Goal: Task Accomplishment & Management: Use online tool/utility

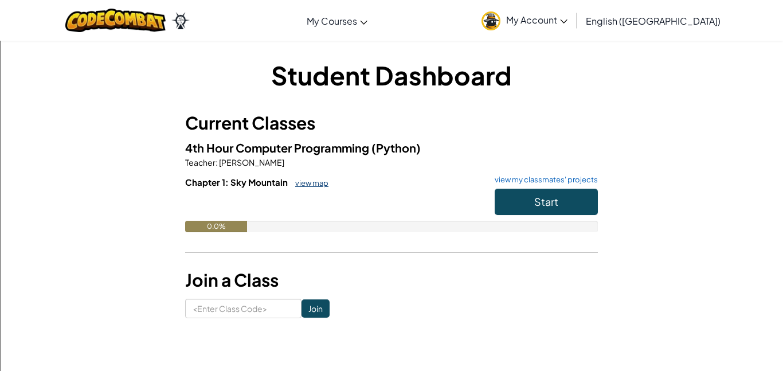
click at [311, 179] on link "view map" at bounding box center [309, 182] width 39 height 9
click at [537, 203] on span "Start" at bounding box center [546, 201] width 24 height 13
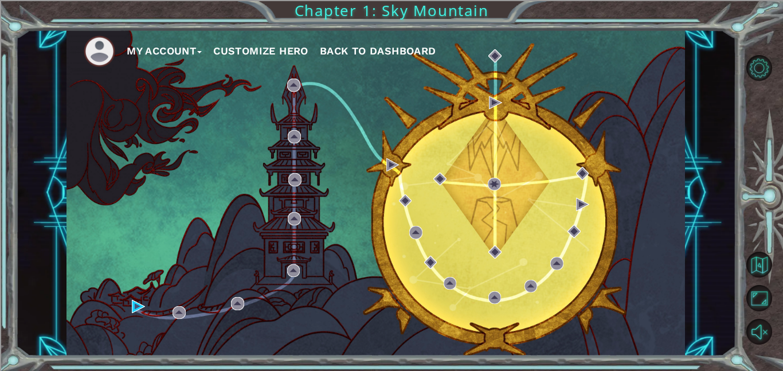
click at [558, 291] on div "My Account Customize Hero Back to Dashboard" at bounding box center [376, 193] width 619 height 326
click at [145, 316] on div "My Account Customize Hero Back to Dashboard" at bounding box center [376, 193] width 619 height 326
click at [3, 173] on div "My Account Customize Hero Back to Dashboard Chapter 1: Sky Mountain" at bounding box center [391, 185] width 783 height 371
click at [256, 50] on button "Customize Hero" at bounding box center [260, 50] width 95 height 17
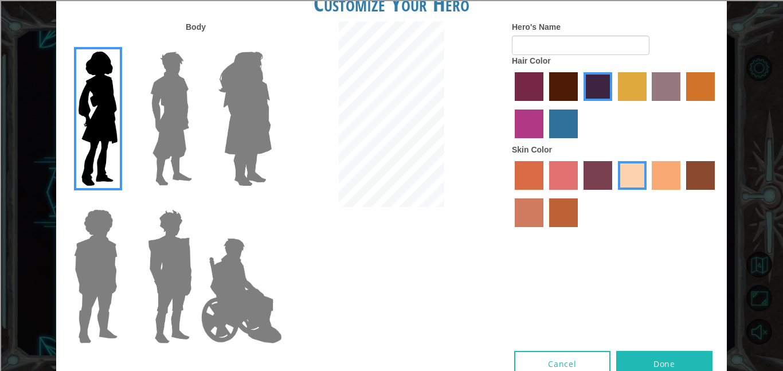
click at [170, 124] on img at bounding box center [171, 118] width 51 height 143
click at [197, 44] on input "Hero Lars" at bounding box center [197, 44] width 0 height 0
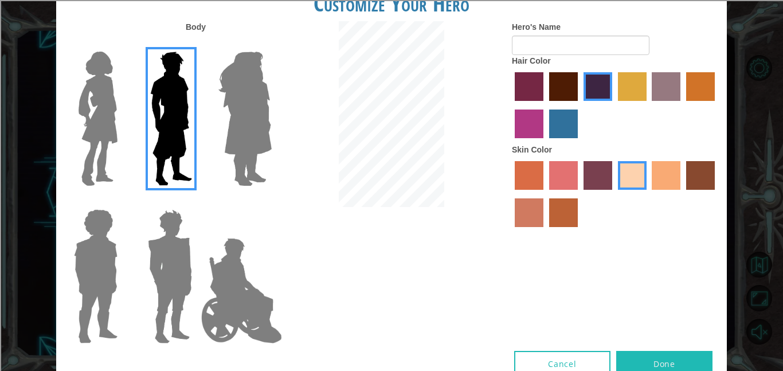
click at [240, 129] on img at bounding box center [245, 118] width 62 height 143
click at [271, 44] on input "Hero Amethyst" at bounding box center [271, 44] width 0 height 0
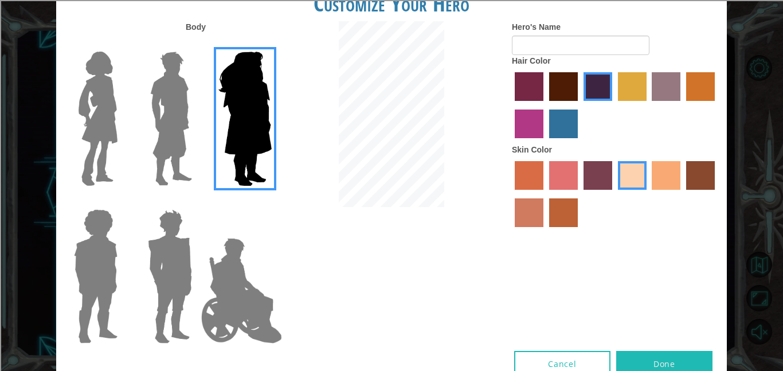
click at [234, 263] on img at bounding box center [242, 290] width 90 height 115
click at [271, 202] on input "Hero Jamie" at bounding box center [271, 202] width 0 height 0
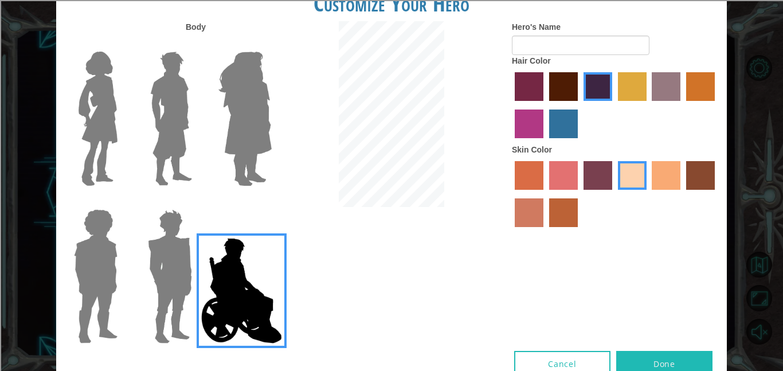
click at [183, 280] on img at bounding box center [169, 276] width 53 height 143
click at [197, 202] on input "Hero Garnet" at bounding box center [197, 202] width 0 height 0
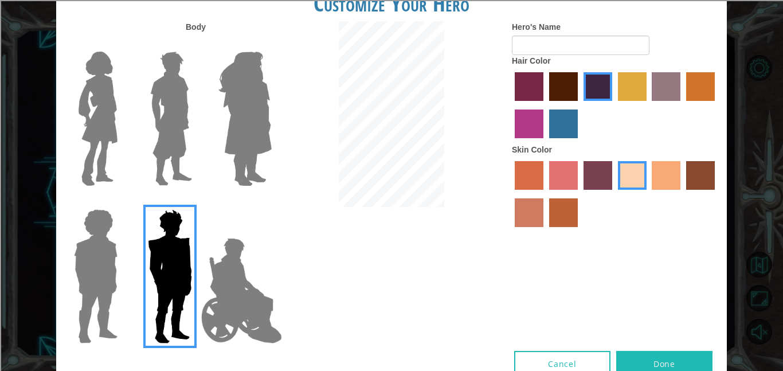
click at [106, 294] on img at bounding box center [95, 276] width 53 height 143
click at [122, 202] on input "Hero Steven" at bounding box center [122, 202] width 0 height 0
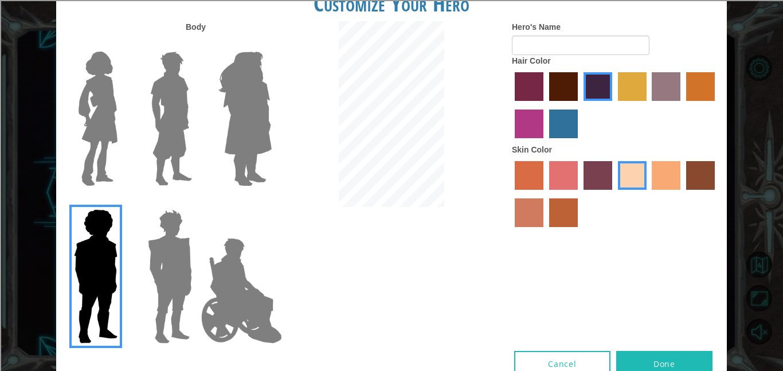
click at [102, 133] on img at bounding box center [98, 118] width 48 height 143
click at [122, 44] on input "Hero Connie" at bounding box center [122, 44] width 0 height 0
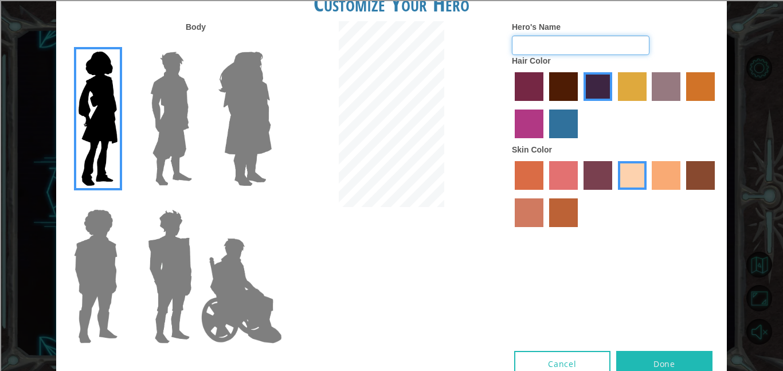
click at [523, 44] on input "Hero's Name" at bounding box center [581, 45] width 138 height 19
type input "Raegan"
click at [631, 81] on label "tulip tree hair color" at bounding box center [632, 86] width 29 height 29
click at [614, 105] on input "tulip tree hair color" at bounding box center [614, 105] width 0 height 0
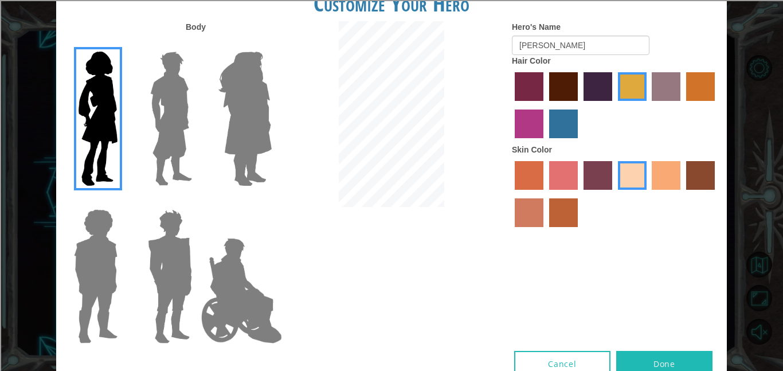
click at [669, 173] on label "tacao skin color" at bounding box center [666, 175] width 29 height 29
click at [648, 194] on input "tacao skin color" at bounding box center [648, 194] width 0 height 0
click at [635, 177] on label "sandy beach skin color" at bounding box center [632, 175] width 29 height 29
click at [614, 194] on input "sandy beach skin color" at bounding box center [614, 194] width 0 height 0
click at [555, 44] on input "Raegan" at bounding box center [581, 45] width 138 height 19
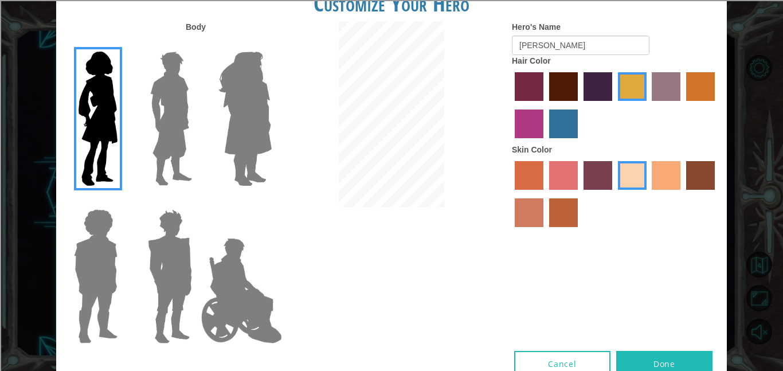
click at [235, 291] on img at bounding box center [242, 290] width 90 height 115
click at [271, 202] on input "Hero Jamie" at bounding box center [271, 202] width 0 height 0
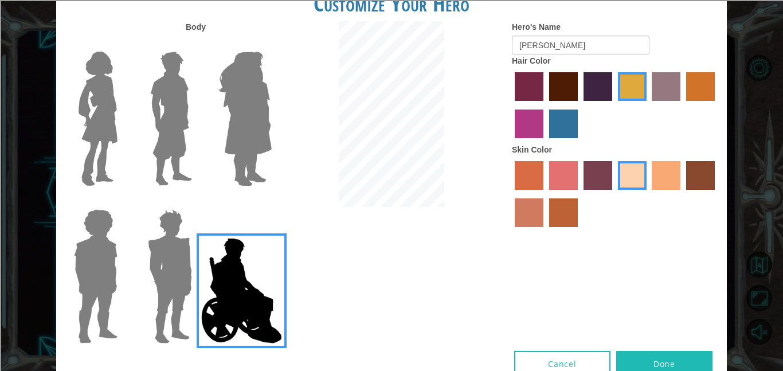
click at [159, 280] on img at bounding box center [169, 276] width 53 height 143
click at [197, 202] on input "Hero Garnet" at bounding box center [197, 202] width 0 height 0
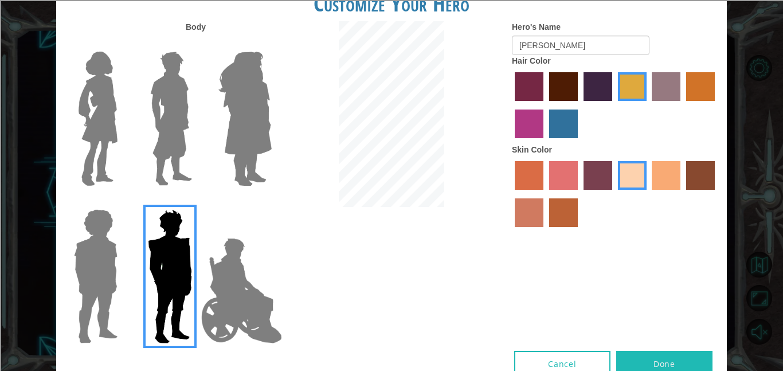
click at [95, 273] on img at bounding box center [95, 276] width 53 height 143
click at [122, 202] on input "Hero Steven" at bounding box center [122, 202] width 0 height 0
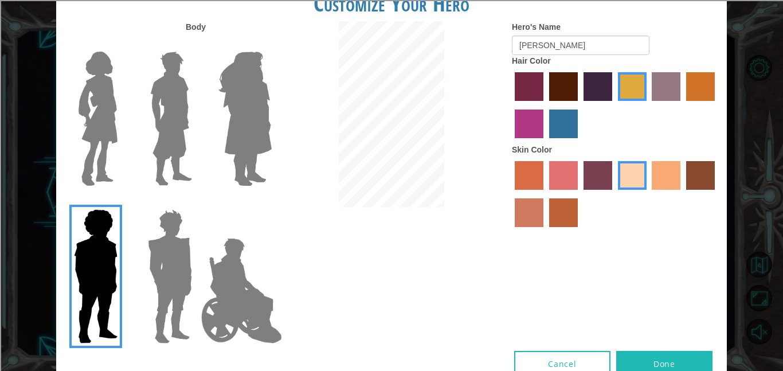
click at [241, 146] on img at bounding box center [245, 118] width 62 height 143
click at [271, 44] on input "Hero Amethyst" at bounding box center [271, 44] width 0 height 0
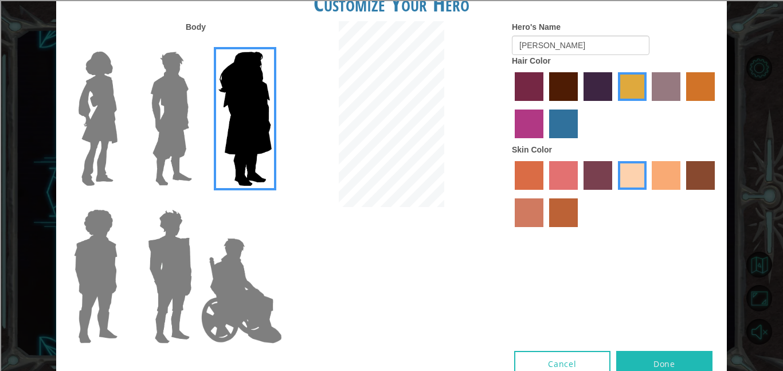
click at [164, 137] on img at bounding box center [171, 118] width 51 height 143
click at [197, 44] on input "Hero Lars" at bounding box center [197, 44] width 0 height 0
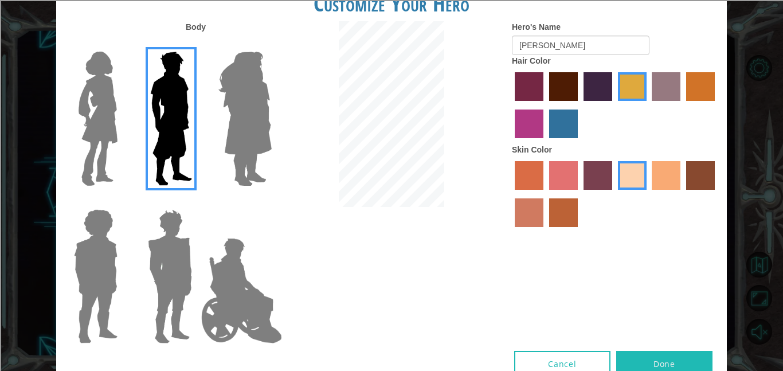
click at [157, 355] on div "Cancel Done" at bounding box center [391, 371] width 671 height 40
click at [110, 141] on img at bounding box center [98, 118] width 48 height 143
click at [122, 44] on input "Hero Connie" at bounding box center [122, 44] width 0 height 0
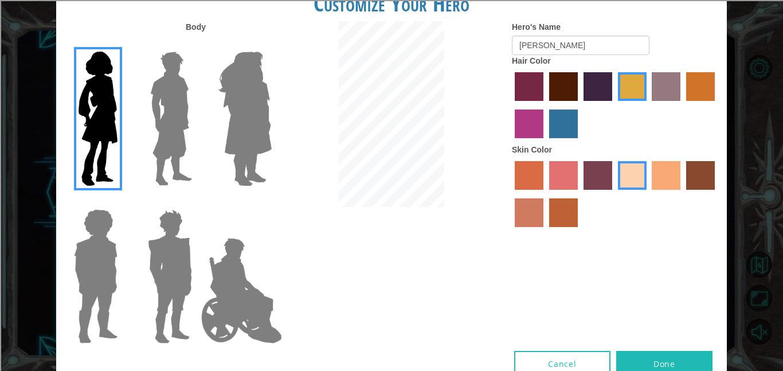
click at [569, 125] on label "lachmara hair color" at bounding box center [563, 124] width 29 height 29
click at [545, 142] on input "lachmara hair color" at bounding box center [545, 142] width 0 height 0
click at [590, 83] on label "hot purple hair color" at bounding box center [598, 86] width 29 height 29
click at [580, 105] on input "hot purple hair color" at bounding box center [580, 105] width 0 height 0
click at [620, 91] on label "tulip tree hair color" at bounding box center [632, 86] width 29 height 29
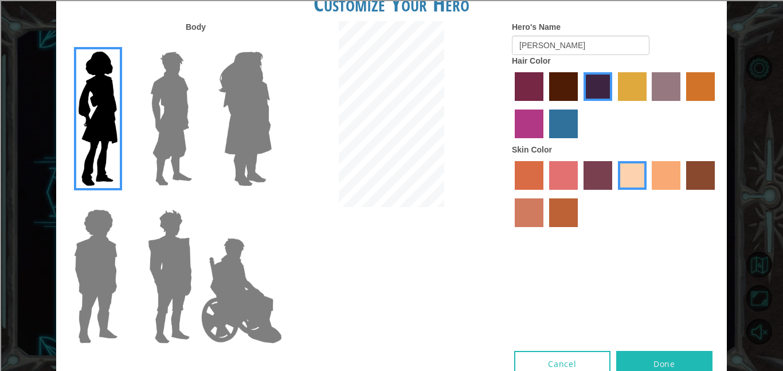
click at [614, 105] on input "tulip tree hair color" at bounding box center [614, 105] width 0 height 0
click at [676, 365] on button "Done" at bounding box center [664, 364] width 96 height 26
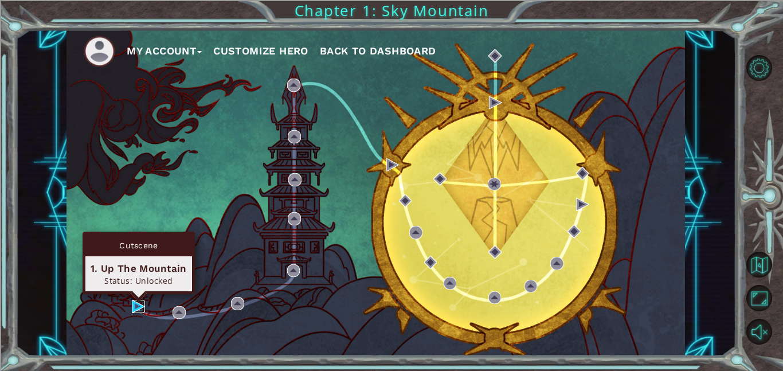
click at [136, 305] on img at bounding box center [138, 306] width 13 height 13
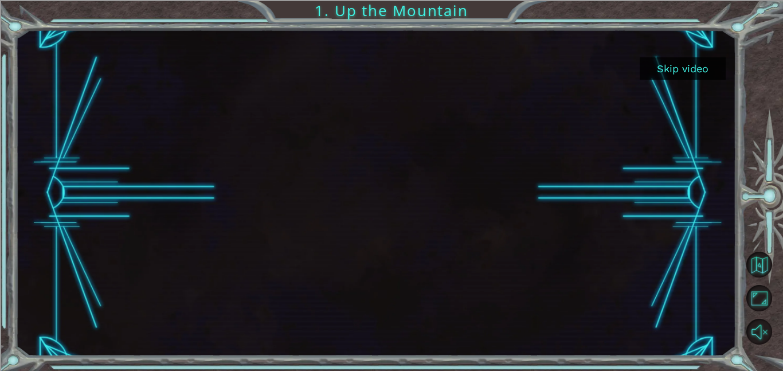
click at [682, 67] on button "Skip video" at bounding box center [683, 68] width 86 height 22
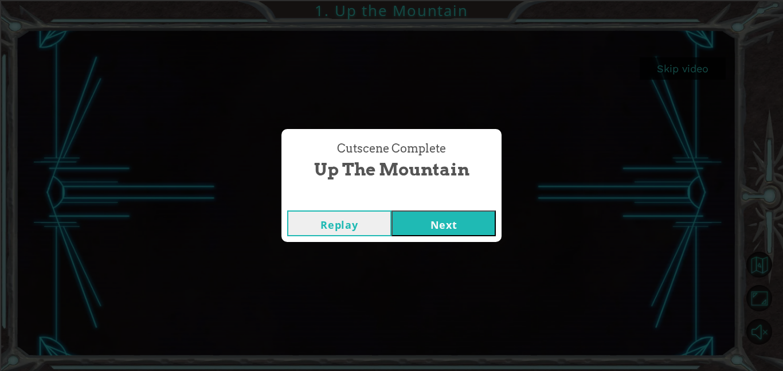
click at [442, 229] on button "Next" at bounding box center [444, 223] width 104 height 26
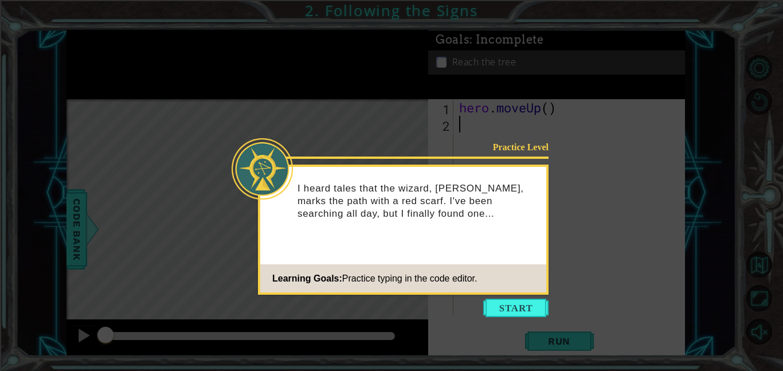
click at [523, 321] on icon at bounding box center [391, 185] width 783 height 371
click at [525, 314] on button "Start" at bounding box center [515, 308] width 65 height 18
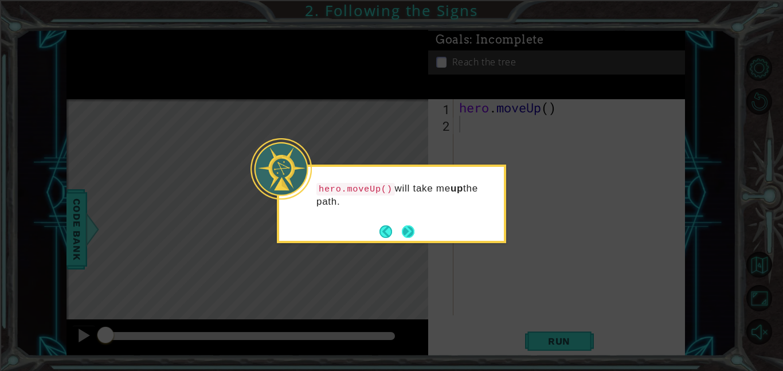
click at [405, 233] on button "Next" at bounding box center [408, 231] width 13 height 13
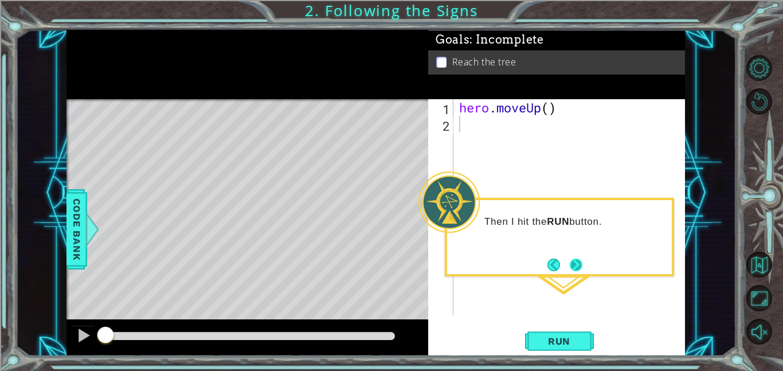
click at [572, 264] on button "Next" at bounding box center [576, 264] width 13 height 13
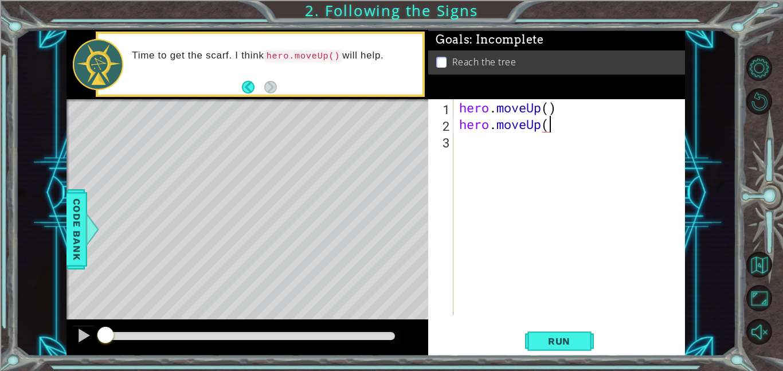
scroll to position [0, 3]
type textarea "hero.moveUp()"
click at [589, 341] on button "Run" at bounding box center [559, 341] width 69 height 26
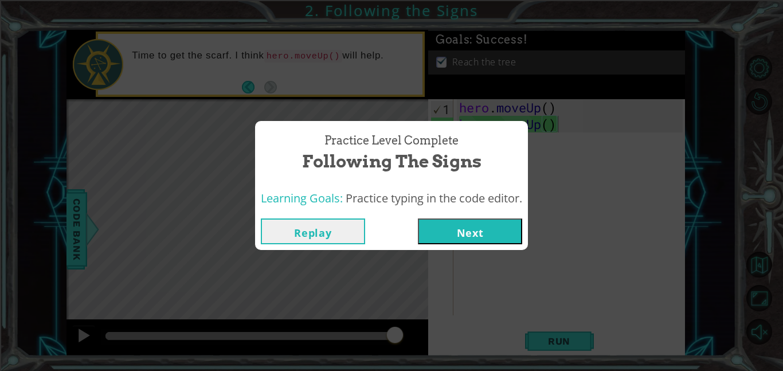
click at [465, 236] on button "Next" at bounding box center [470, 231] width 104 height 26
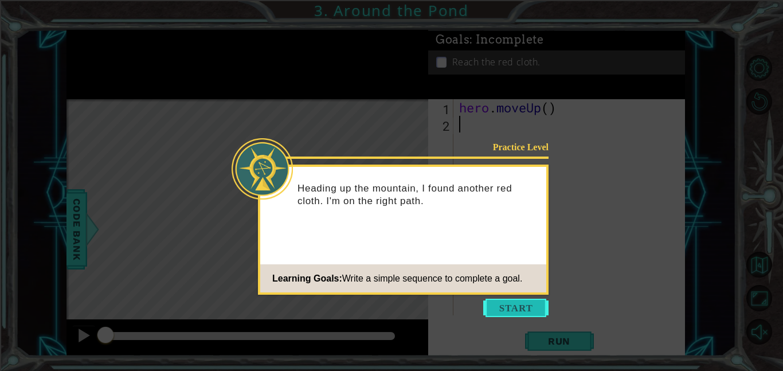
click at [509, 316] on button "Start" at bounding box center [515, 308] width 65 height 18
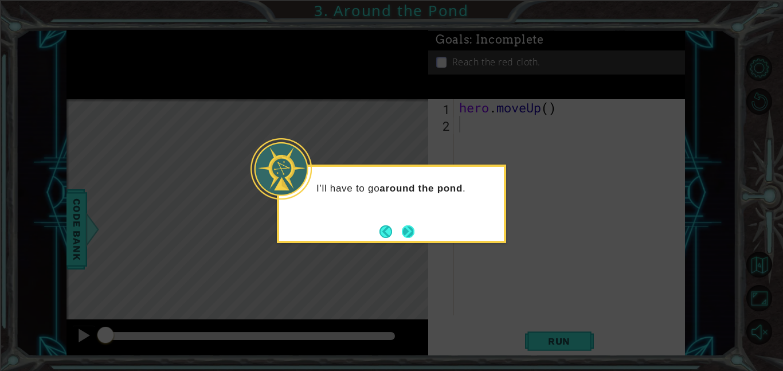
click at [404, 232] on button "Next" at bounding box center [408, 231] width 13 height 13
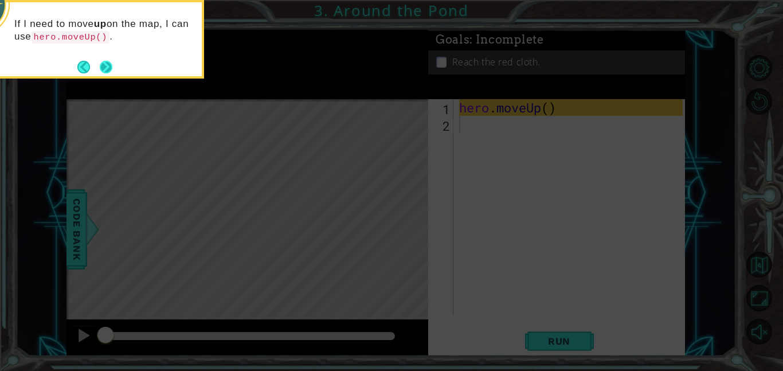
click at [108, 70] on button "Next" at bounding box center [106, 66] width 13 height 13
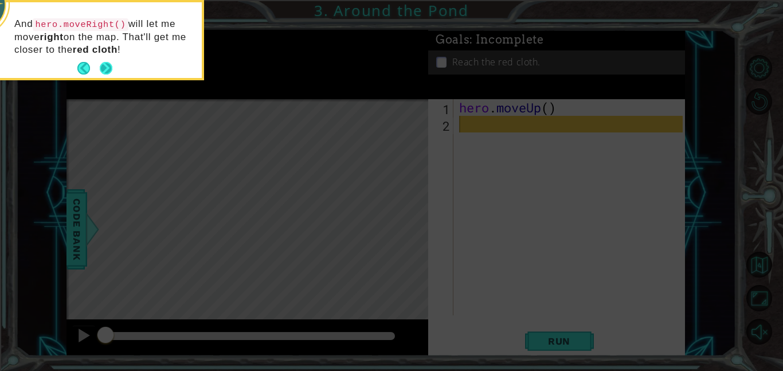
click at [104, 71] on button "Next" at bounding box center [106, 68] width 13 height 13
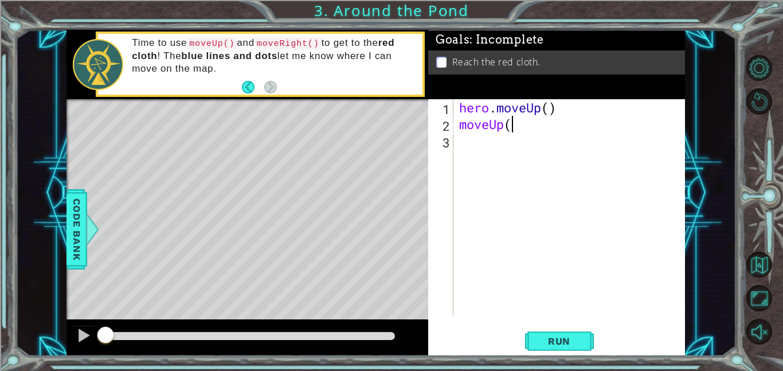
scroll to position [0, 2]
click at [577, 338] on span "Run" at bounding box center [559, 340] width 45 height 11
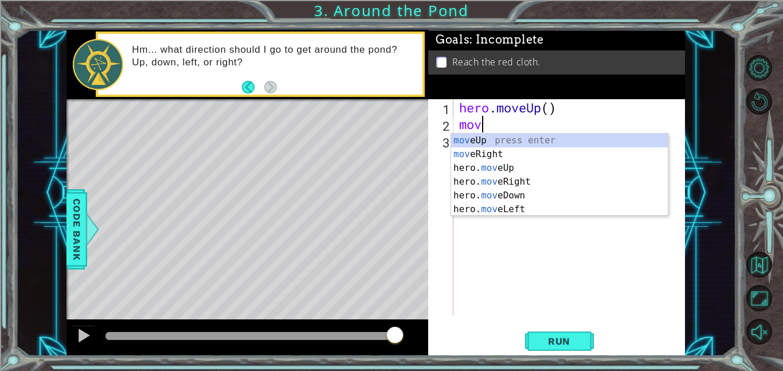
scroll to position [0, 0]
type textarea "m"
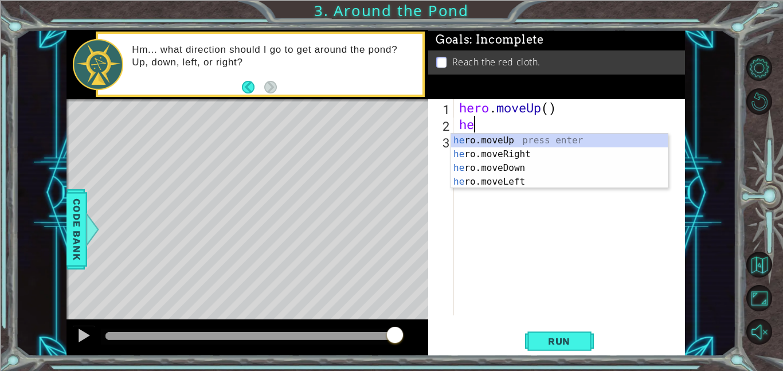
type textarea "her"
click at [533, 140] on div "her o.moveUp press enter her o.moveRight press enter her o.moveDown press enter…" at bounding box center [559, 175] width 217 height 83
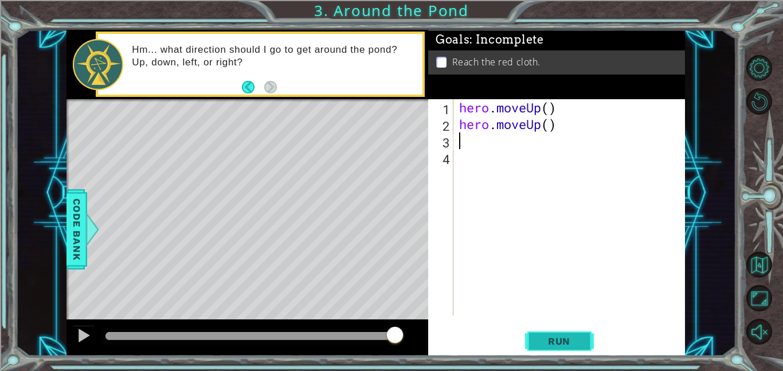
click at [534, 340] on button "Run" at bounding box center [559, 341] width 69 height 26
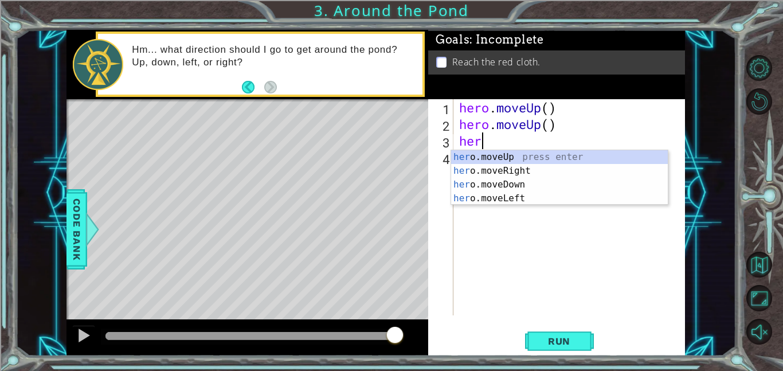
type textarea "hero"
click at [552, 171] on div "hero .moveUp press enter hero .moveRight press enter hero .moveDown press enter…" at bounding box center [559, 191] width 217 height 83
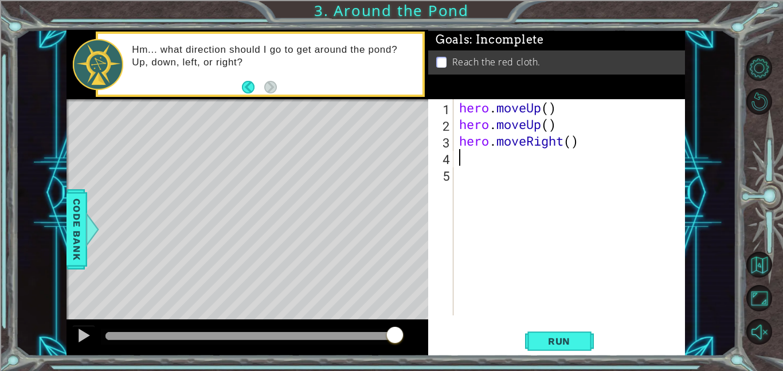
scroll to position [0, 0]
click at [550, 341] on span "Run" at bounding box center [559, 340] width 45 height 11
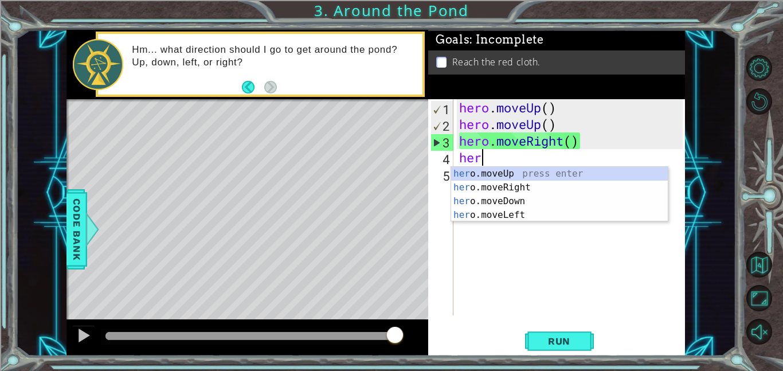
type textarea "hero"
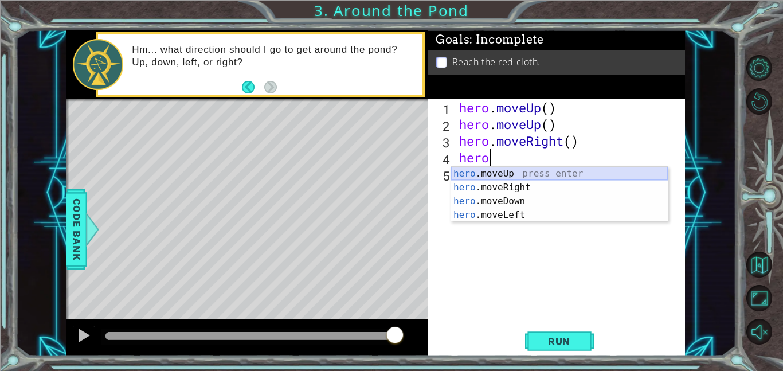
click at [481, 175] on div "hero .moveUp press enter hero .moveRight press enter hero .moveDown press enter…" at bounding box center [559, 208] width 217 height 83
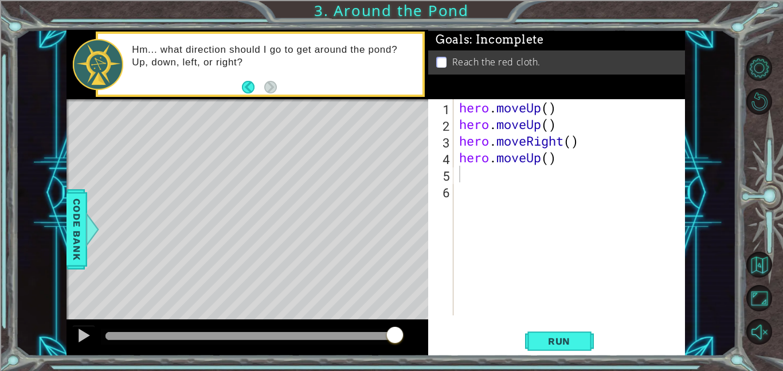
click at [550, 326] on div "1 2 3 4 5 6 hero . moveUp ( ) hero . moveUp ( ) hero . moveRight ( ) hero . mov…" at bounding box center [556, 227] width 257 height 257
click at [549, 339] on span "Run" at bounding box center [559, 340] width 45 height 11
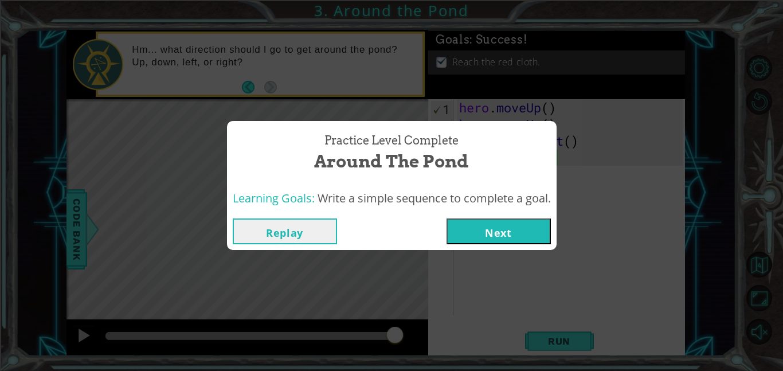
click at [466, 230] on button "Next" at bounding box center [499, 231] width 104 height 26
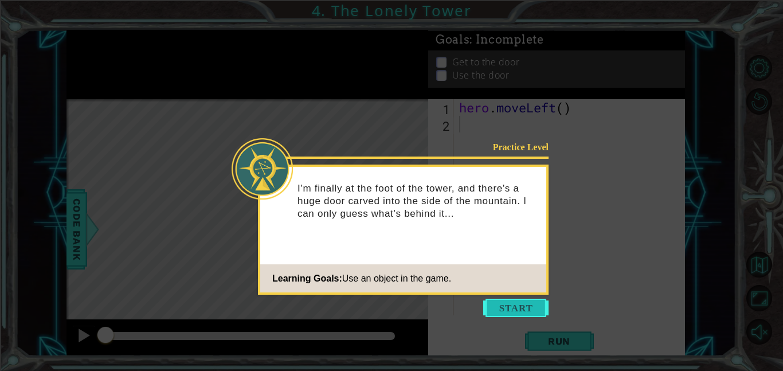
click at [506, 310] on button "Start" at bounding box center [515, 308] width 65 height 18
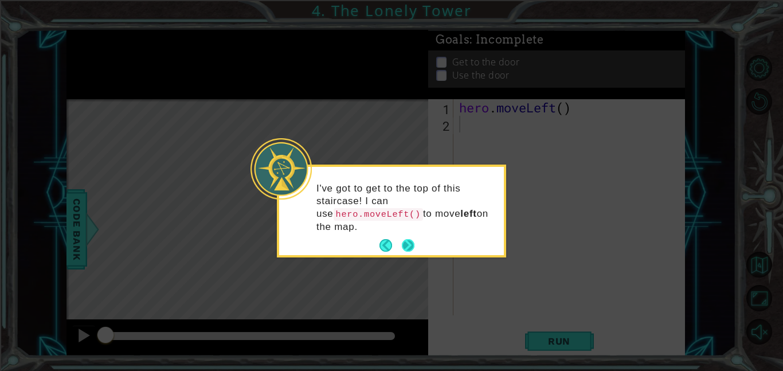
click at [409, 244] on button "Next" at bounding box center [407, 245] width 13 height 13
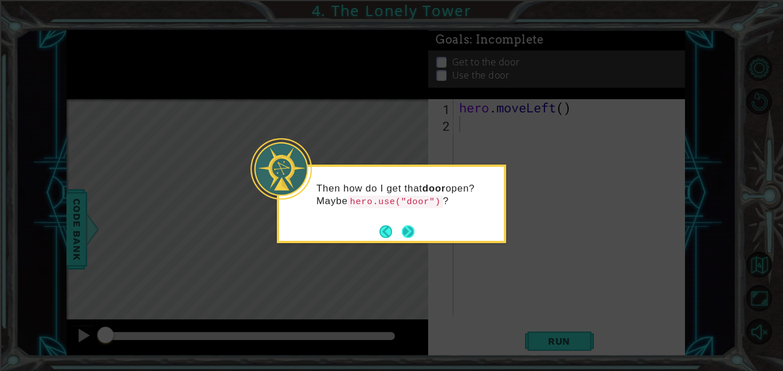
click at [410, 230] on button "Next" at bounding box center [408, 231] width 13 height 13
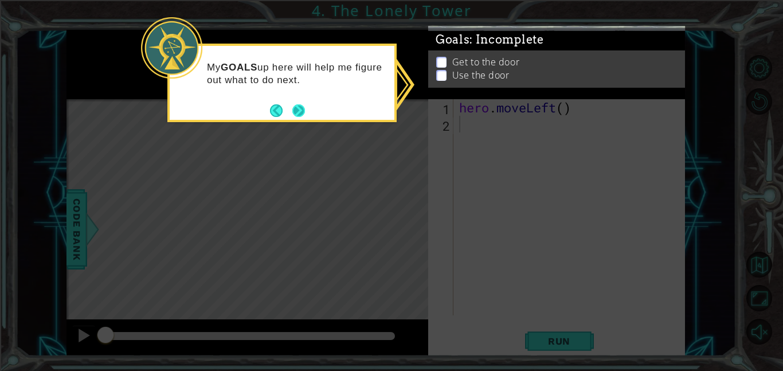
click at [293, 114] on button "Next" at bounding box center [298, 110] width 13 height 13
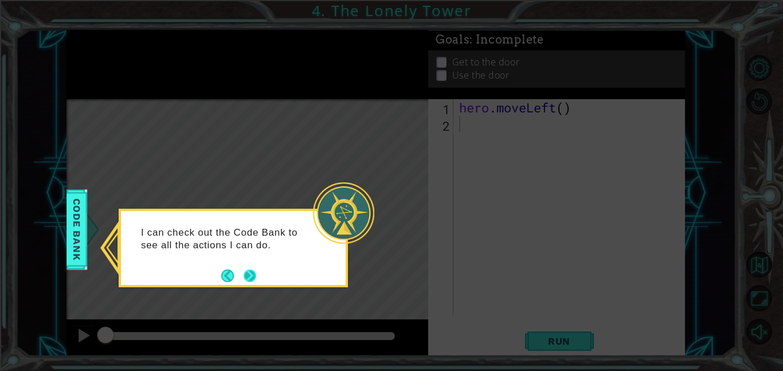
click at [247, 278] on button "Next" at bounding box center [250, 275] width 13 height 13
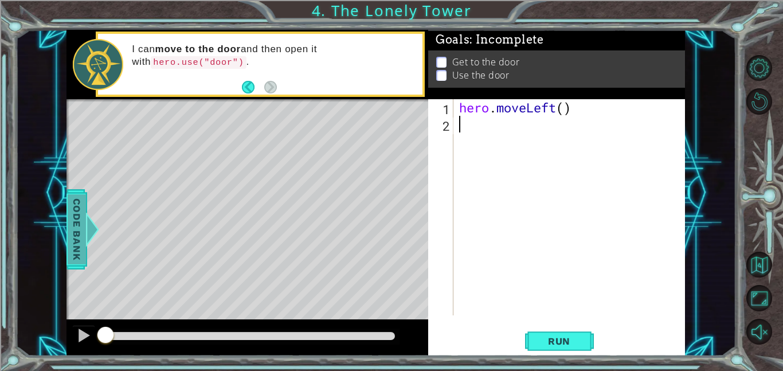
click at [75, 224] on span "Code Bank" at bounding box center [66, 229] width 18 height 70
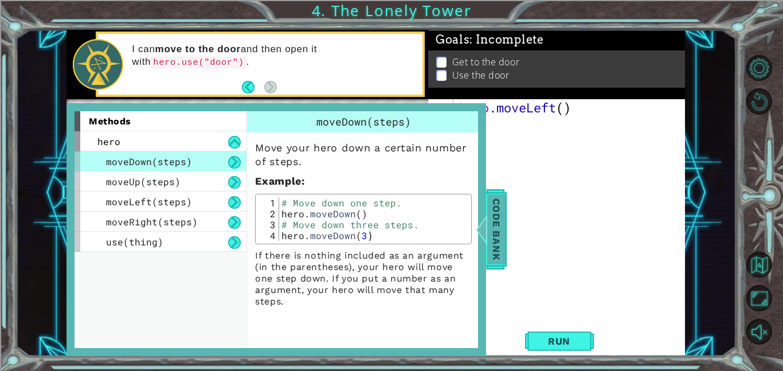
click at [497, 218] on span "Code Bank" at bounding box center [488, 229] width 18 height 70
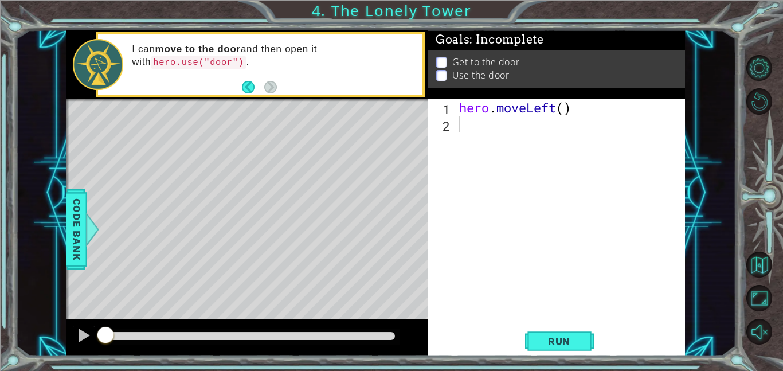
click at [468, 123] on div "hero . moveLeft ( )" at bounding box center [573, 223] width 232 height 249
type textarea "h"
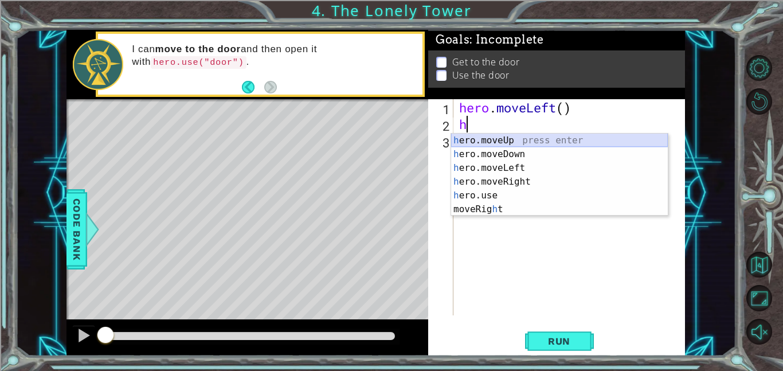
click at [466, 135] on div "h ero.moveUp press enter h ero.moveDown press enter h ero.moveLeft press enter …" at bounding box center [559, 189] width 217 height 110
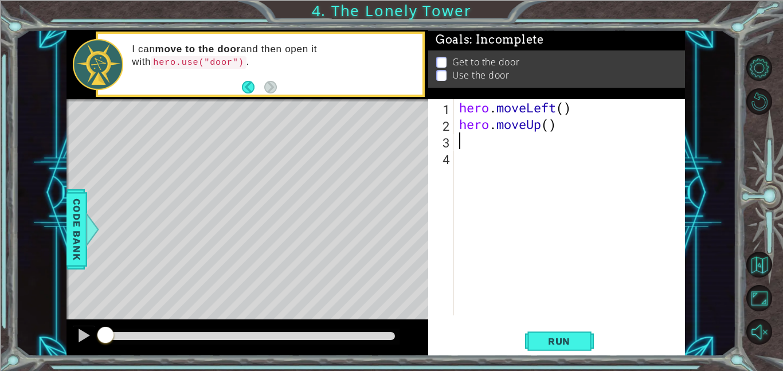
click at [583, 346] on button "Run" at bounding box center [559, 341] width 69 height 26
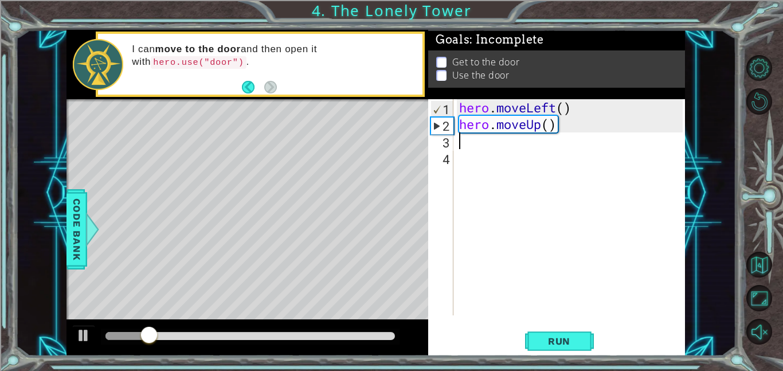
type textarea "h"
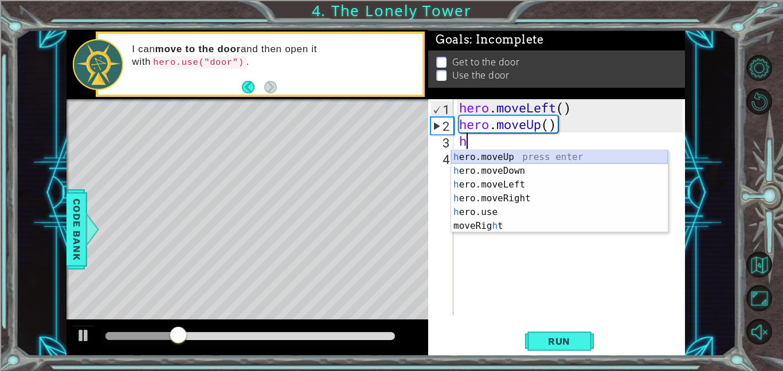
click at [476, 158] on div "h ero.moveUp press enter h ero.moveDown press enter h ero.moveLeft press enter …" at bounding box center [559, 205] width 217 height 110
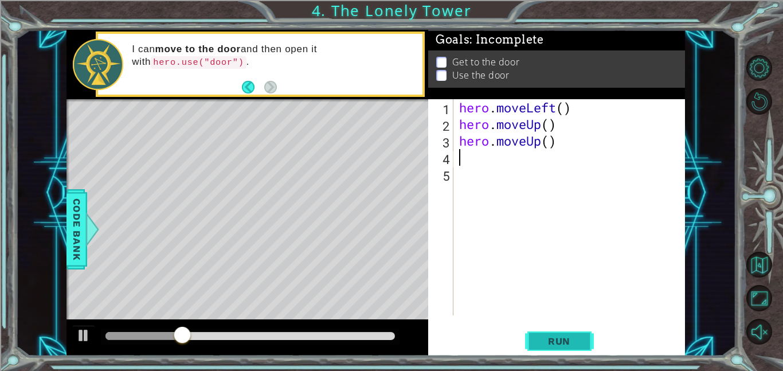
click at [581, 342] on span "Run" at bounding box center [559, 340] width 45 height 11
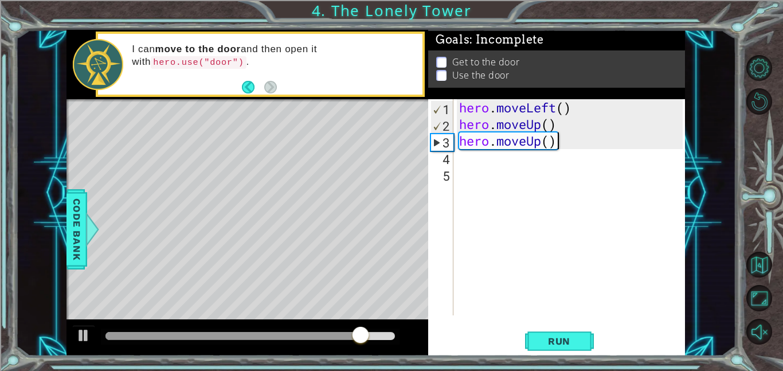
click at [554, 140] on div "hero . moveLeft ( ) hero . moveUp ( ) hero . moveUp ( )" at bounding box center [573, 223] width 232 height 249
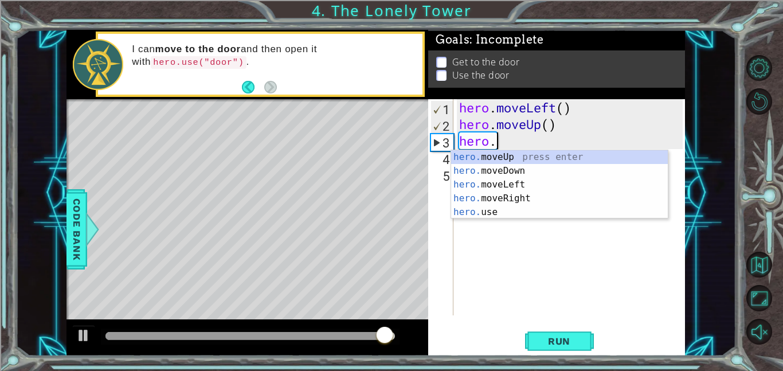
type textarea "h"
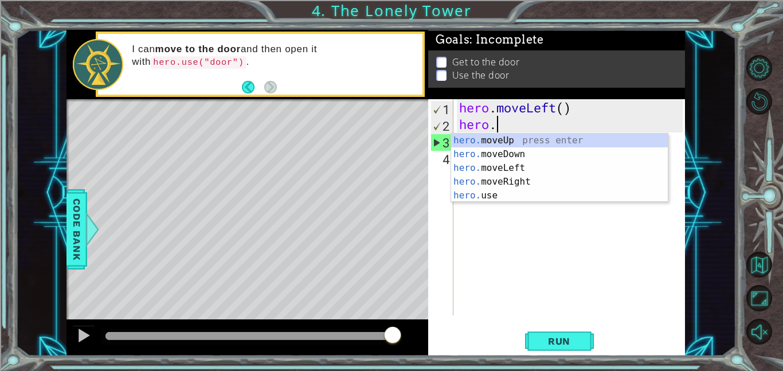
type textarea "h"
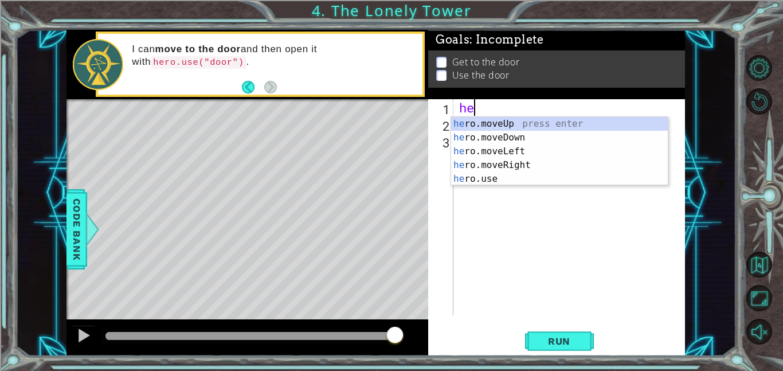
type textarea "h"
type textarea "hero"
click at [569, 152] on div "hero .moveUp press enter hero .moveDown press enter hero .moveLeft press enter …" at bounding box center [559, 165] width 217 height 96
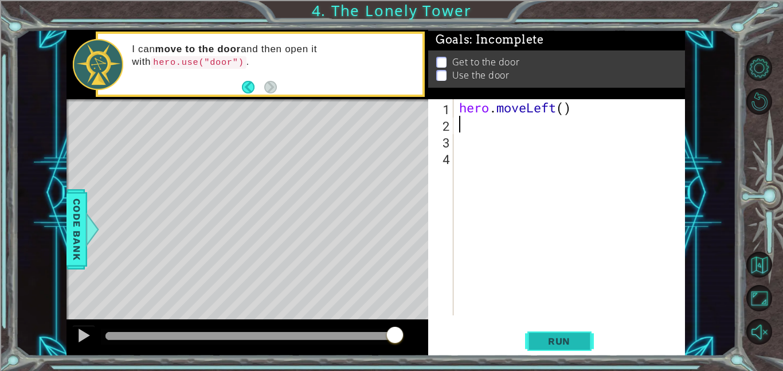
click at [575, 353] on button "Run" at bounding box center [559, 341] width 69 height 26
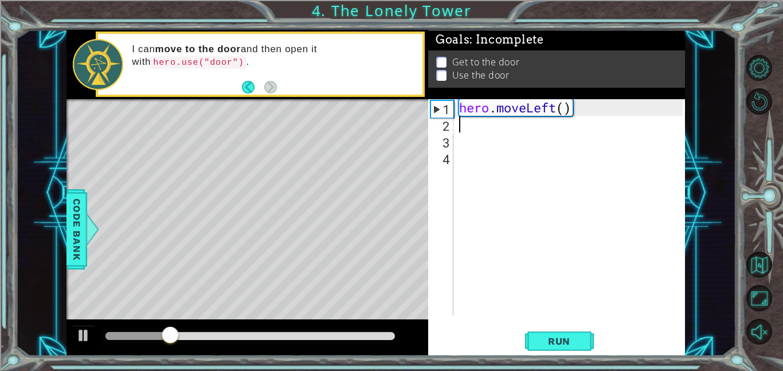
type textarea "h"
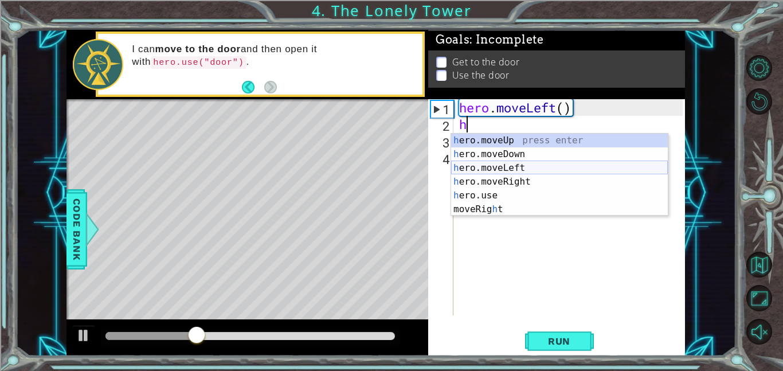
click at [518, 168] on div "h ero.moveUp press enter h ero.moveDown press enter h ero.moveLeft press enter …" at bounding box center [559, 189] width 217 height 110
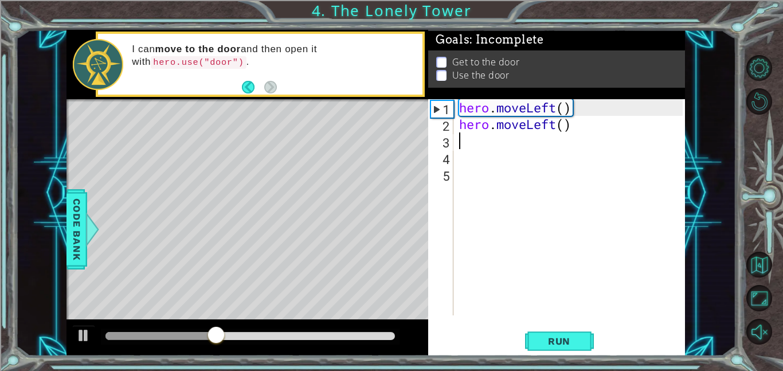
click at [601, 343] on div "Run" at bounding box center [559, 341] width 257 height 26
click at [552, 336] on span "Run" at bounding box center [559, 340] width 45 height 11
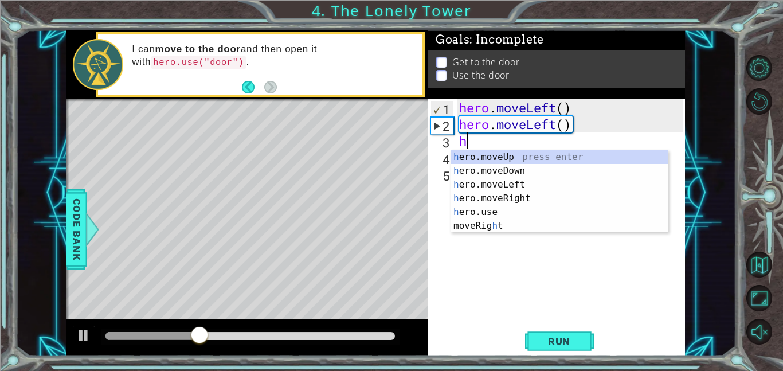
type textarea "he"
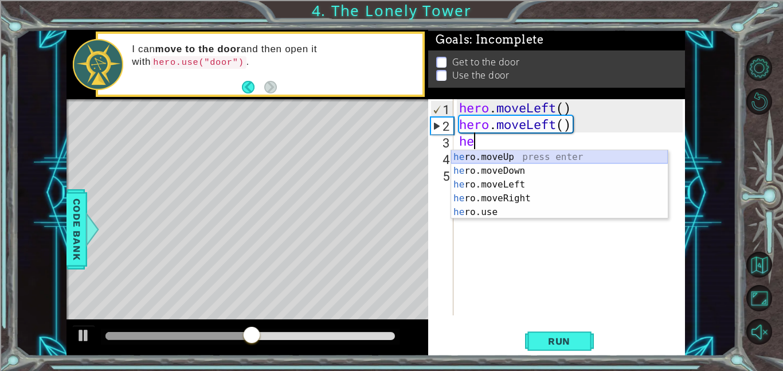
click at [477, 159] on div "he ro.moveUp press enter he ro.moveDown press enter he ro.moveLeft press enter …" at bounding box center [559, 198] width 217 height 96
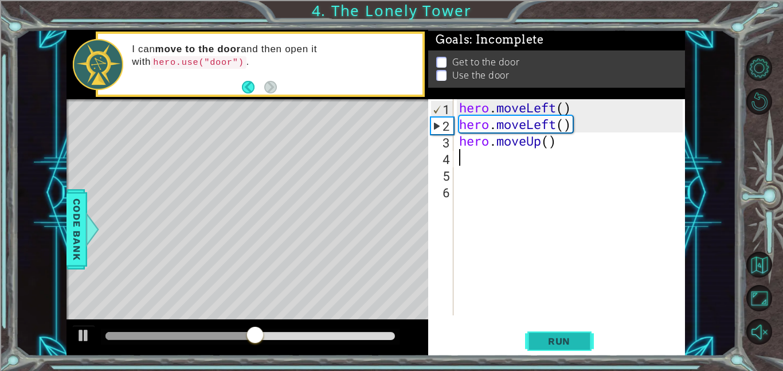
click at [592, 343] on button "Run" at bounding box center [559, 341] width 69 height 26
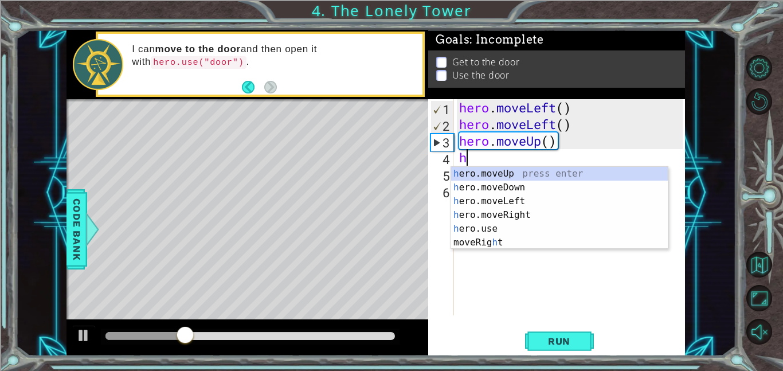
type textarea "he"
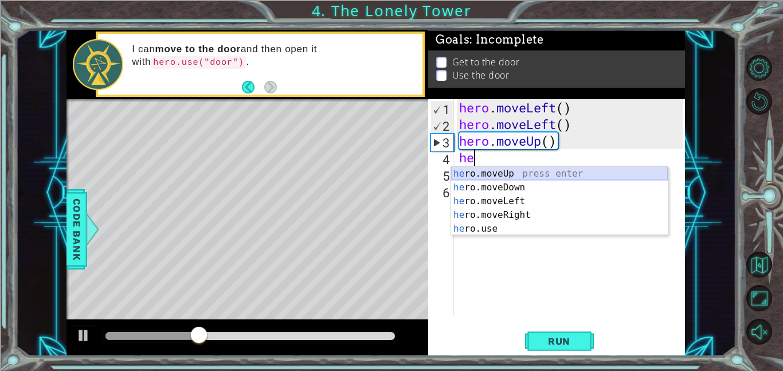
click at [471, 171] on div "he ro.moveUp press enter he ro.moveDown press enter he ro.moveLeft press enter …" at bounding box center [559, 215] width 217 height 96
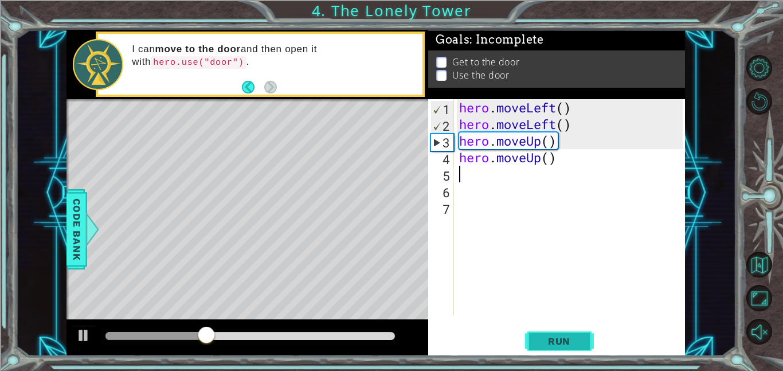
click at [577, 347] on button "Run" at bounding box center [559, 341] width 69 height 26
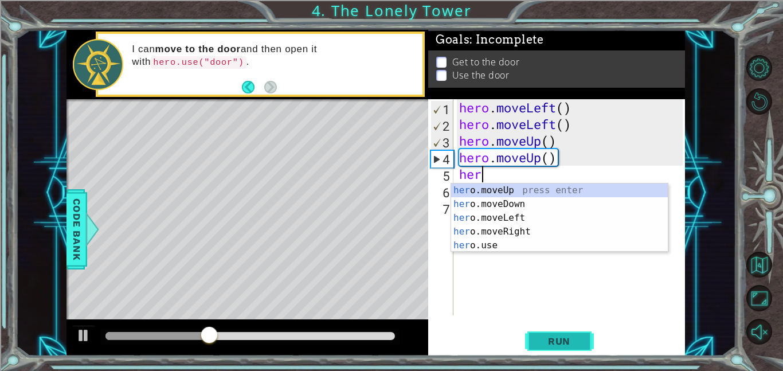
type textarea "hero"
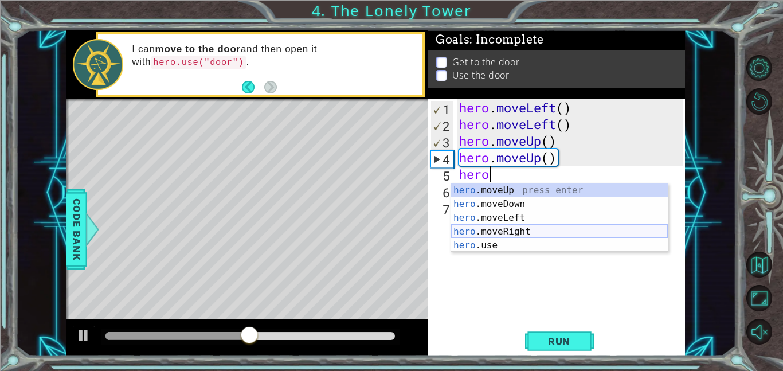
click at [483, 229] on div "hero .moveUp press enter hero .moveDown press enter hero .moveLeft press enter …" at bounding box center [559, 231] width 217 height 96
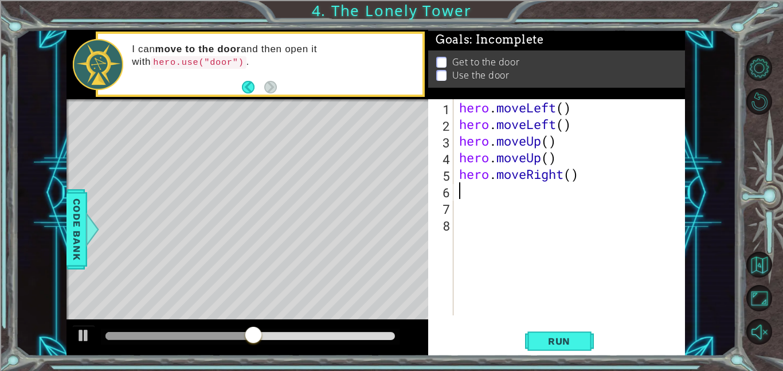
scroll to position [0, 0]
click at [587, 347] on button "Run" at bounding box center [559, 341] width 69 height 26
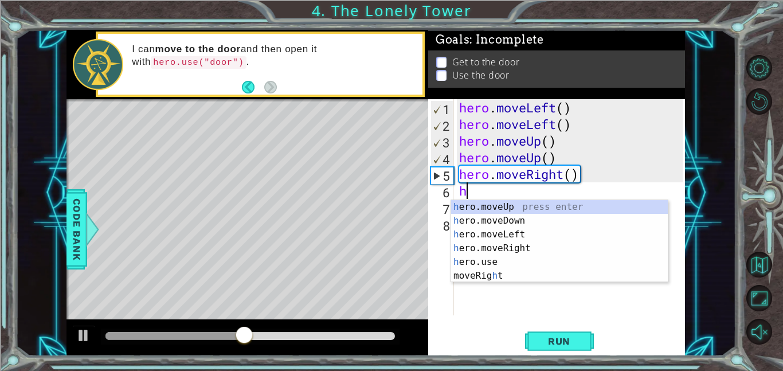
type textarea "he"
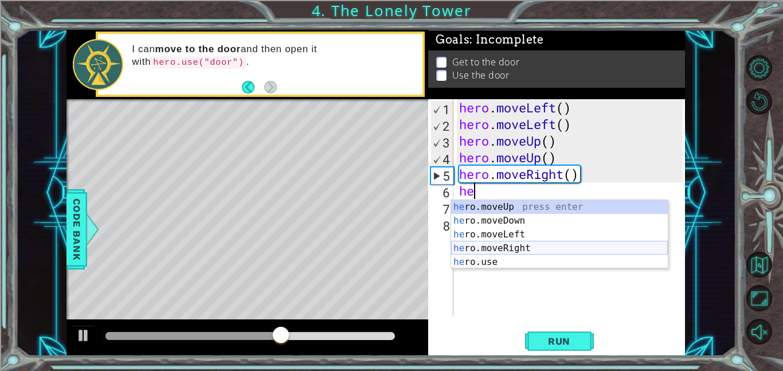
click at [493, 245] on div "he ro.moveUp press enter he ro.moveDown press enter he ro.moveLeft press enter …" at bounding box center [559, 248] width 217 height 96
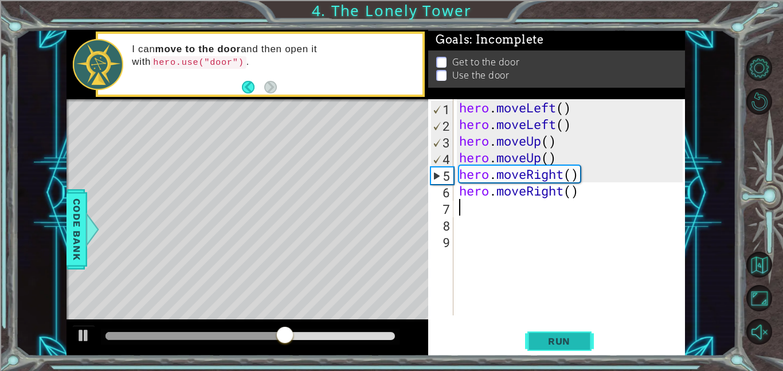
click at [580, 347] on button "Run" at bounding box center [559, 341] width 69 height 26
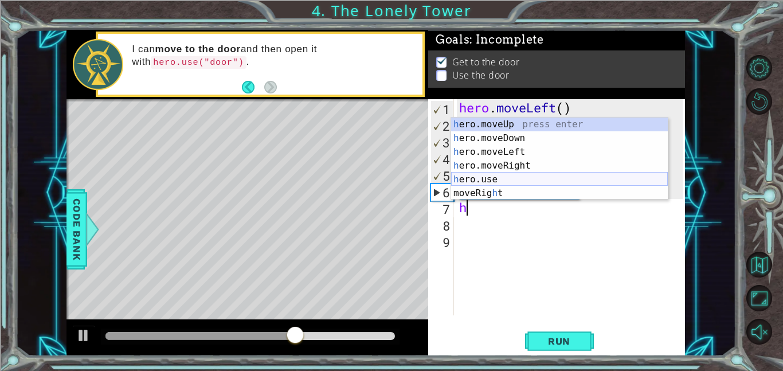
click at [456, 176] on div "h ero.moveUp press enter h ero.moveDown press enter h ero.moveLeft press enter …" at bounding box center [559, 173] width 217 height 110
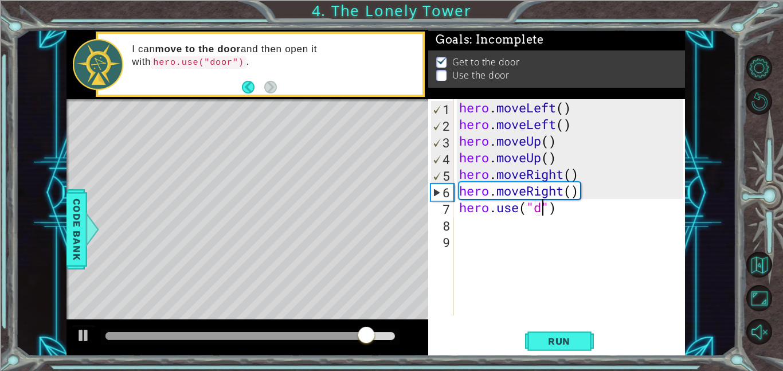
scroll to position [0, 4]
type textarea "hero.use("door")"
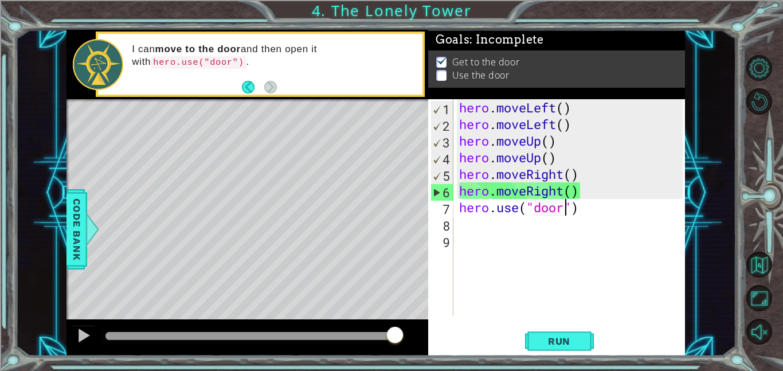
scroll to position [0, 0]
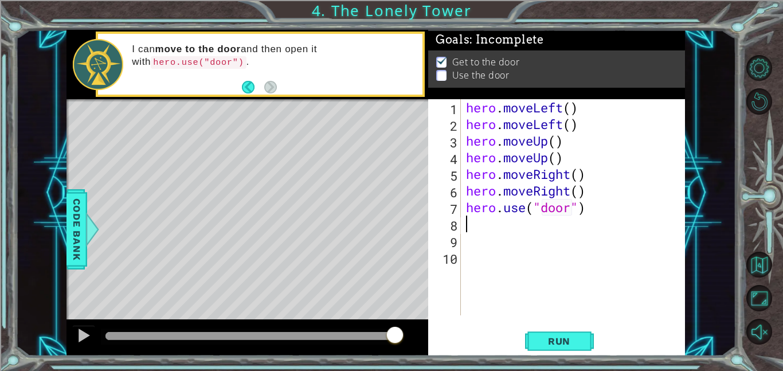
click at [575, 347] on button "Run" at bounding box center [559, 341] width 69 height 26
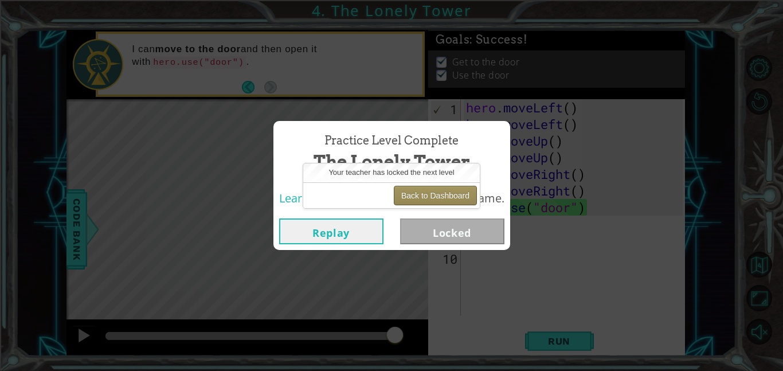
click at [441, 195] on button "Back to Dashboard" at bounding box center [435, 195] width 83 height 19
click at [423, 188] on button "Back to Dashboard" at bounding box center [435, 195] width 83 height 19
click at [423, 189] on button "Back to Dashboard" at bounding box center [435, 195] width 83 height 19
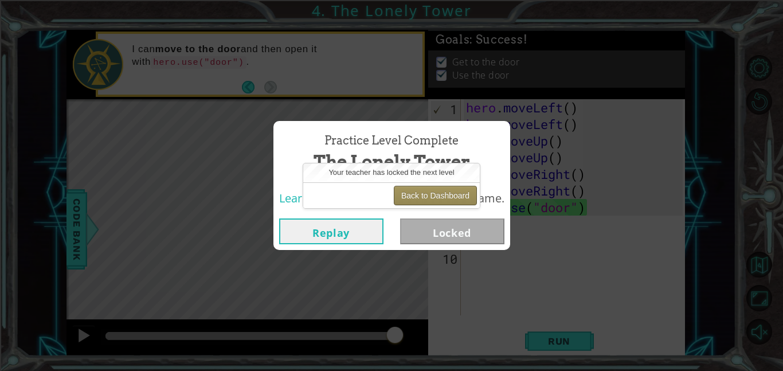
click at [423, 188] on button "Back to Dashboard" at bounding box center [435, 195] width 83 height 19
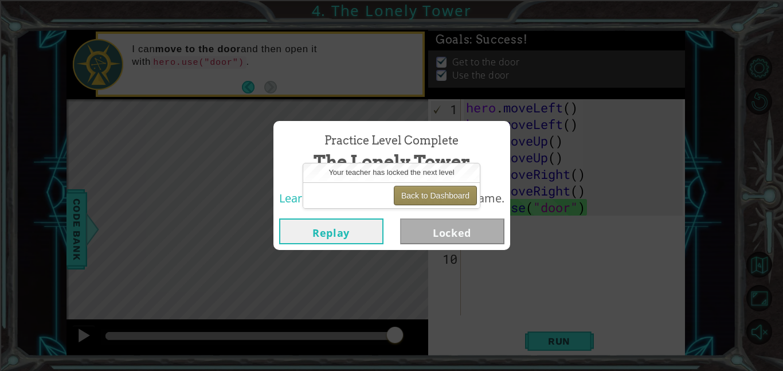
click at [423, 188] on button "Back to Dashboard" at bounding box center [435, 195] width 83 height 19
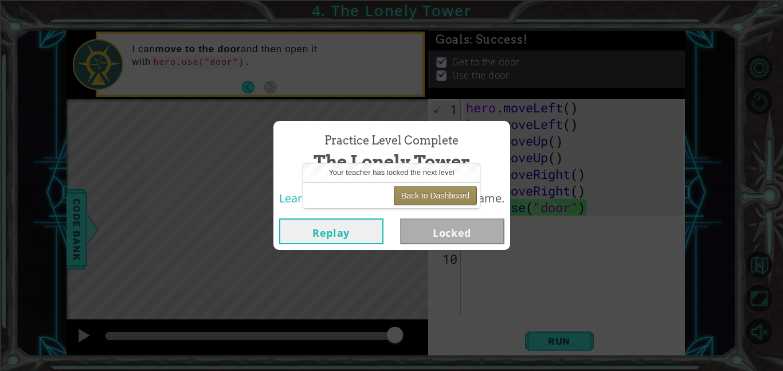
click at [423, 188] on button "Back to Dashboard" at bounding box center [435, 195] width 83 height 19
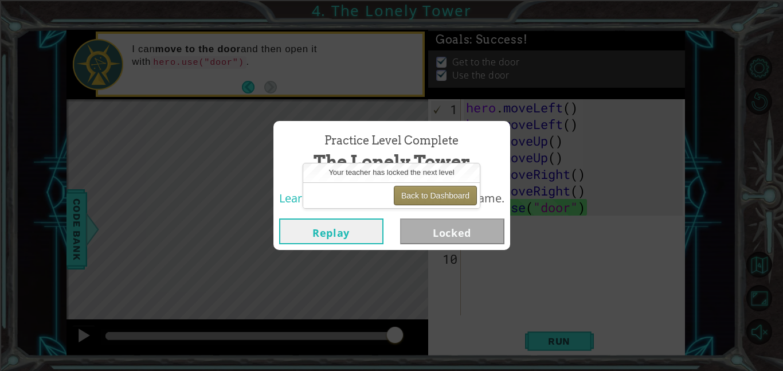
click at [423, 188] on button "Back to Dashboard" at bounding box center [435, 195] width 83 height 19
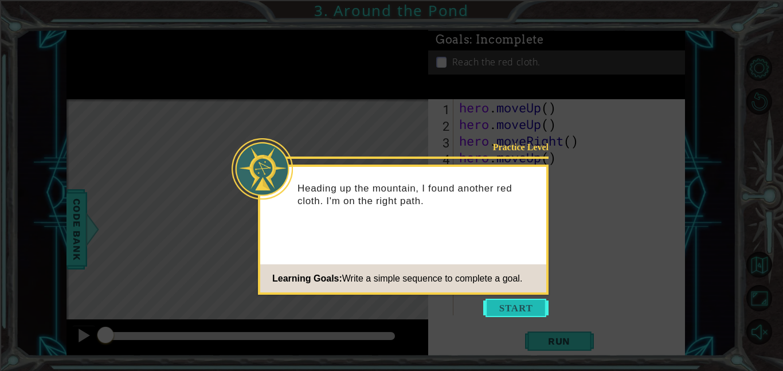
click at [521, 310] on button "Start" at bounding box center [515, 308] width 65 height 18
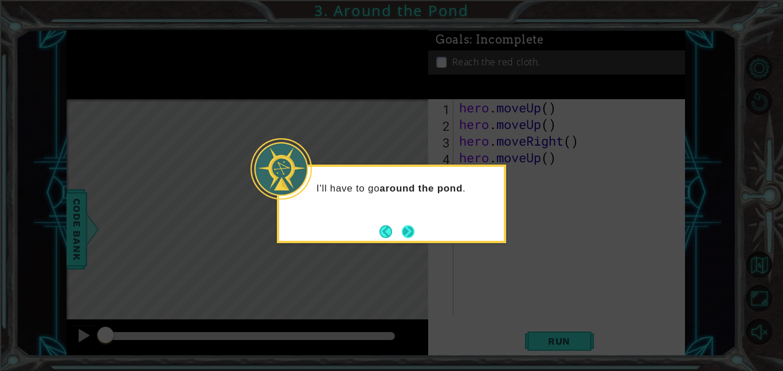
click at [412, 232] on button "Next" at bounding box center [408, 231] width 13 height 13
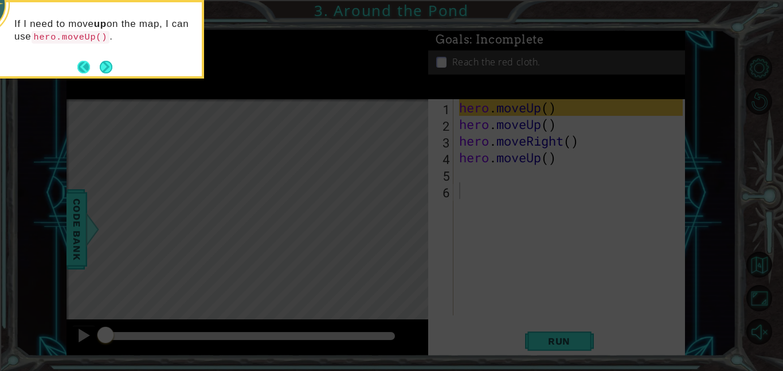
click at [98, 71] on button "Back" at bounding box center [88, 67] width 22 height 13
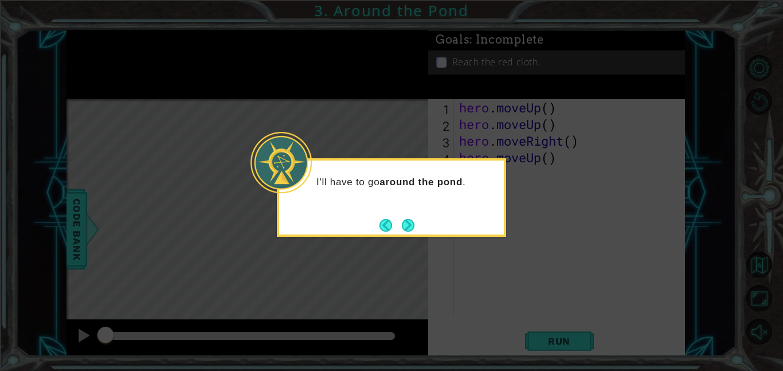
click at [98, 71] on icon at bounding box center [391, 185] width 783 height 371
click at [415, 221] on button "Next" at bounding box center [408, 224] width 13 height 13
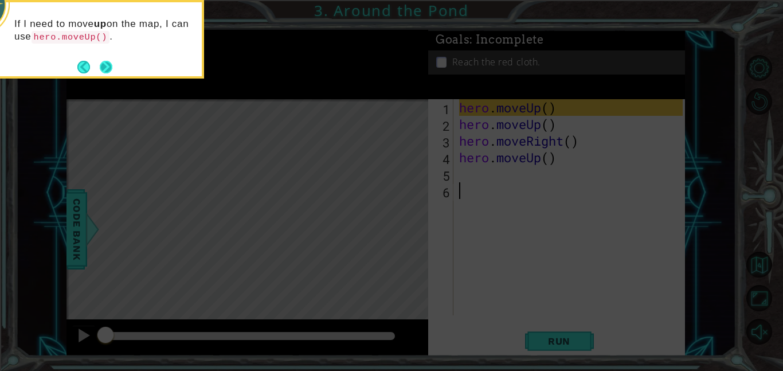
click at [102, 69] on button "Next" at bounding box center [106, 67] width 14 height 14
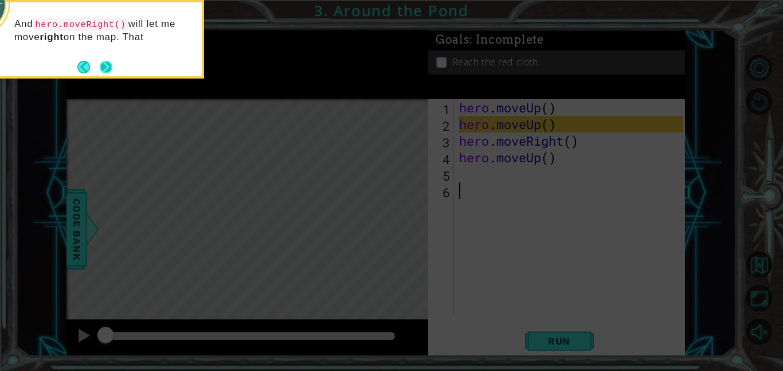
click at [112, 69] on button "Next" at bounding box center [106, 67] width 13 height 13
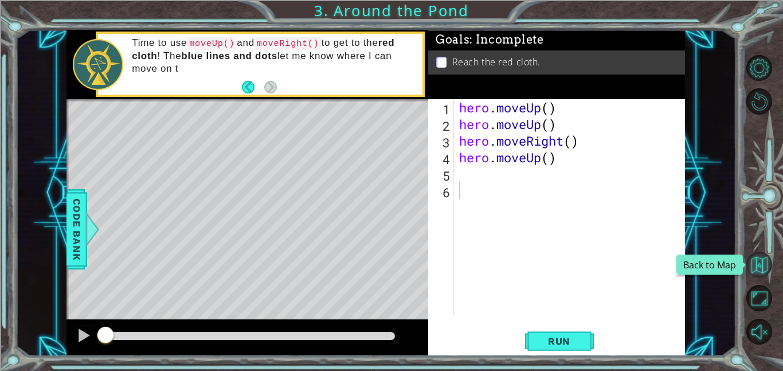
click at [759, 268] on button "Back to Map" at bounding box center [760, 265] width 26 height 26
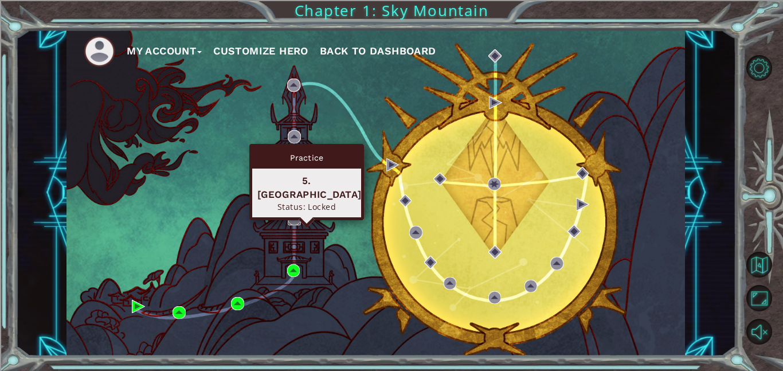
click at [293, 221] on img at bounding box center [294, 218] width 13 height 13
click at [296, 218] on img at bounding box center [294, 218] width 13 height 13
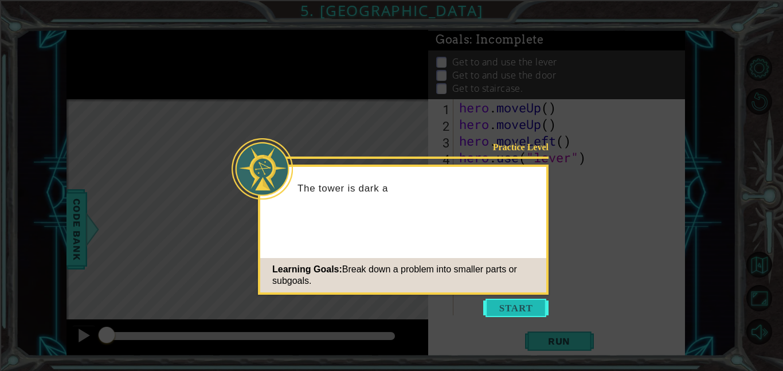
click at [500, 309] on button "Start" at bounding box center [515, 308] width 65 height 18
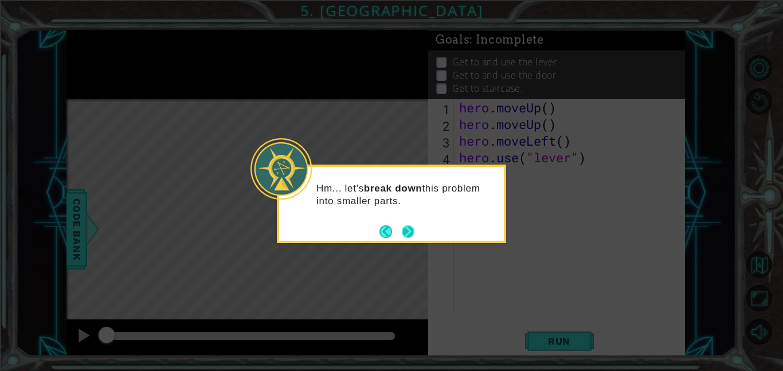
click at [407, 233] on button "Next" at bounding box center [408, 231] width 14 height 14
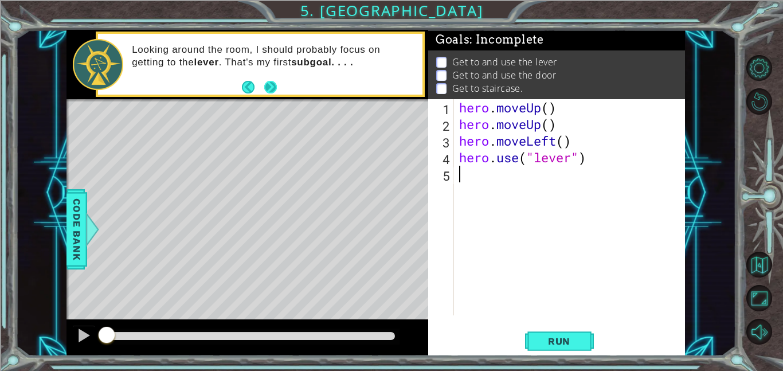
click at [269, 90] on button "Next" at bounding box center [270, 87] width 14 height 14
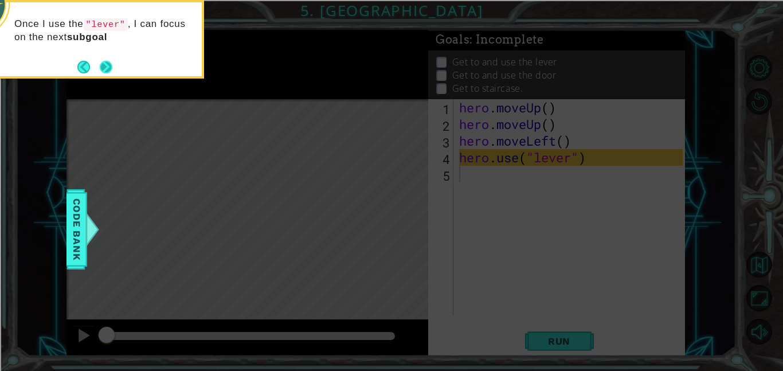
click at [103, 65] on button "Next" at bounding box center [106, 67] width 13 height 13
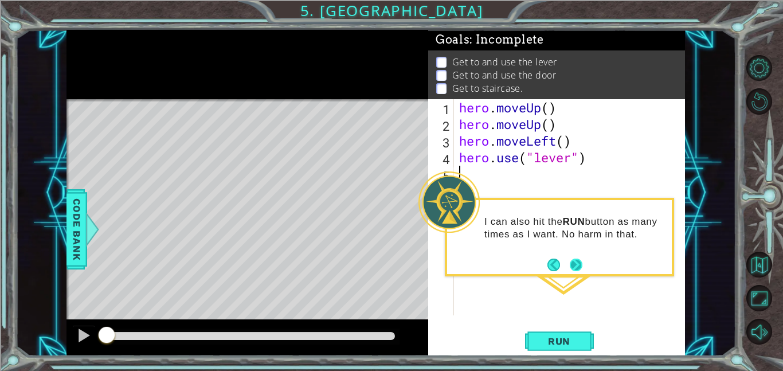
click at [573, 268] on button "Next" at bounding box center [575, 264] width 13 height 13
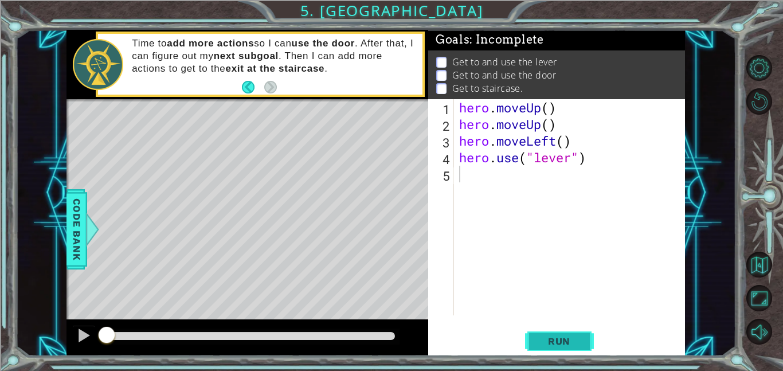
click at [567, 345] on span "Run" at bounding box center [559, 340] width 45 height 11
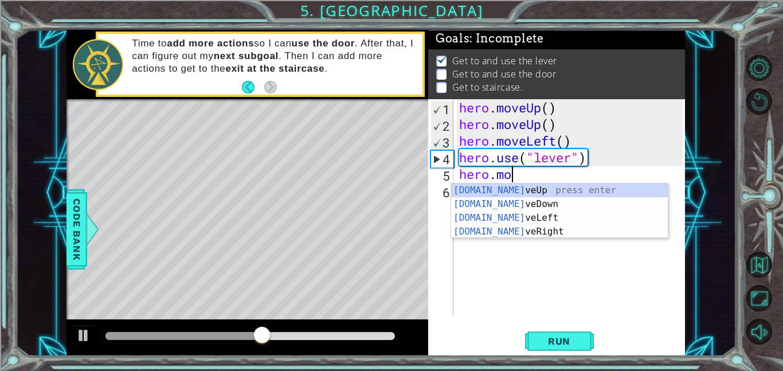
scroll to position [0, 2]
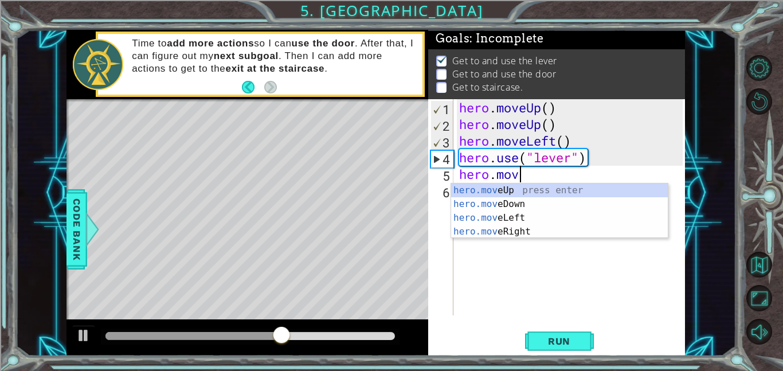
type textarea "hero.move"
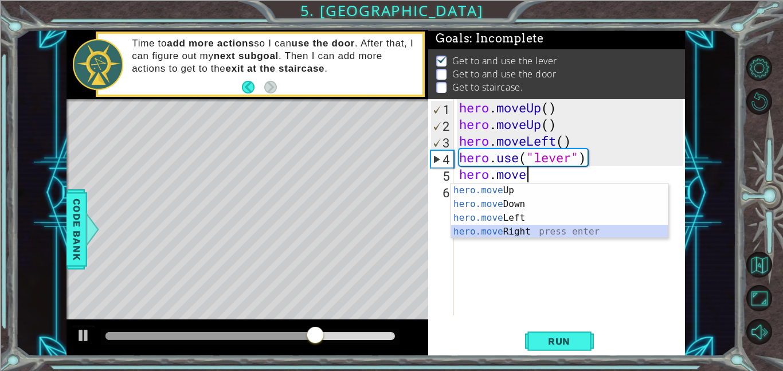
click at [517, 235] on div "hero.move Up press enter hero.move Down press enter hero.move Left press enter …" at bounding box center [559, 224] width 217 height 83
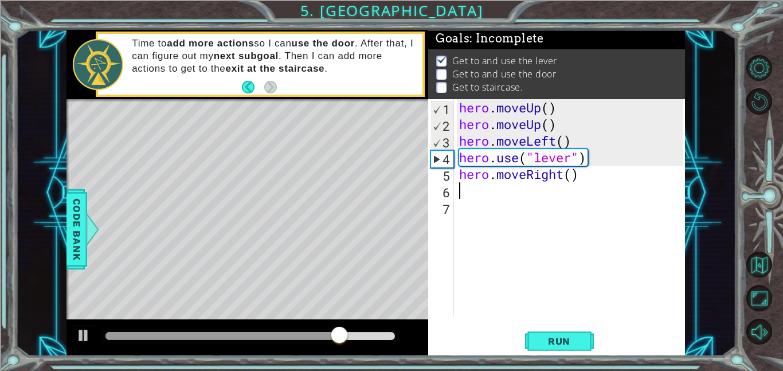
click at [573, 177] on div "hero . moveUp ( ) hero . moveUp ( ) hero . moveLeft ( ) hero . use ( "lever" ) …" at bounding box center [573, 223] width 232 height 249
click at [576, 345] on span "Run" at bounding box center [559, 340] width 45 height 11
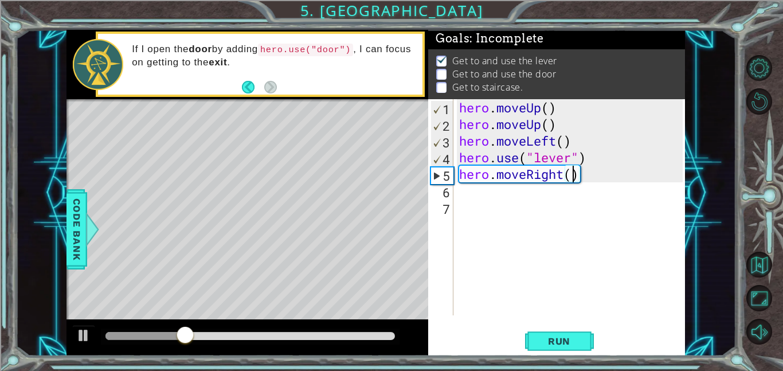
type textarea "hero.moveRight(3)"
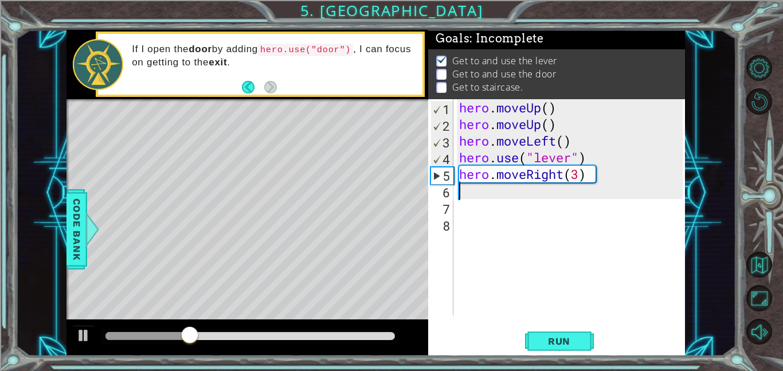
scroll to position [0, 0]
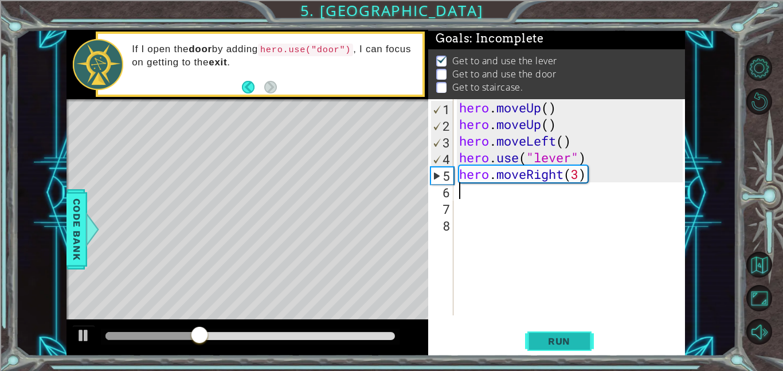
click at [573, 352] on button "Run" at bounding box center [559, 341] width 69 height 26
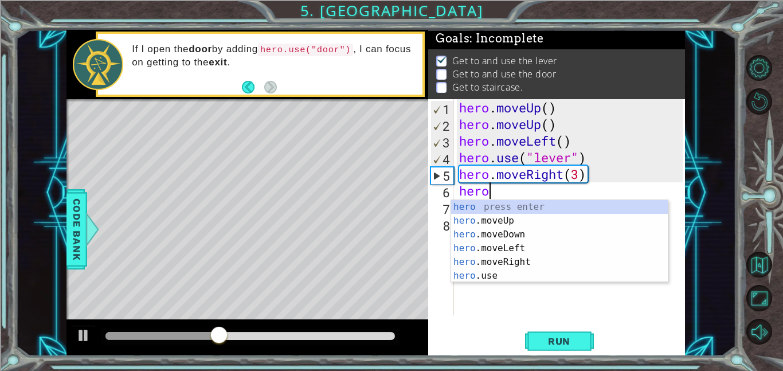
scroll to position [0, 1]
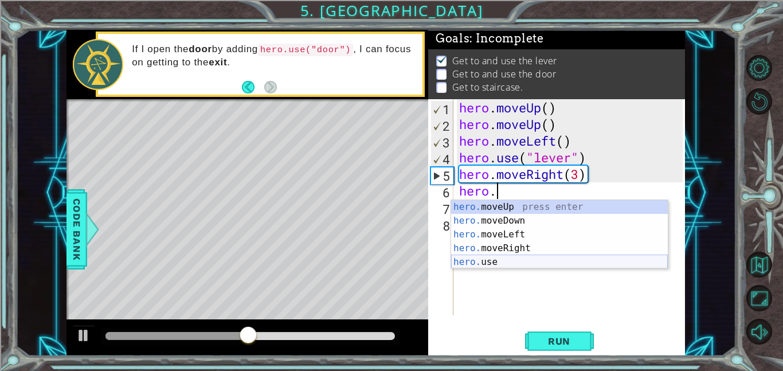
click at [474, 264] on div "hero. moveUp press enter hero. moveDown press enter hero. moveLeft press enter …" at bounding box center [559, 248] width 217 height 96
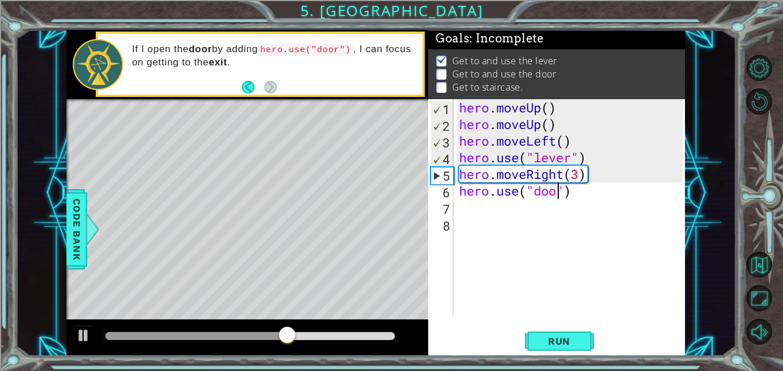
type textarea "hero.use("door")"
click at [560, 335] on span "Run" at bounding box center [559, 340] width 45 height 11
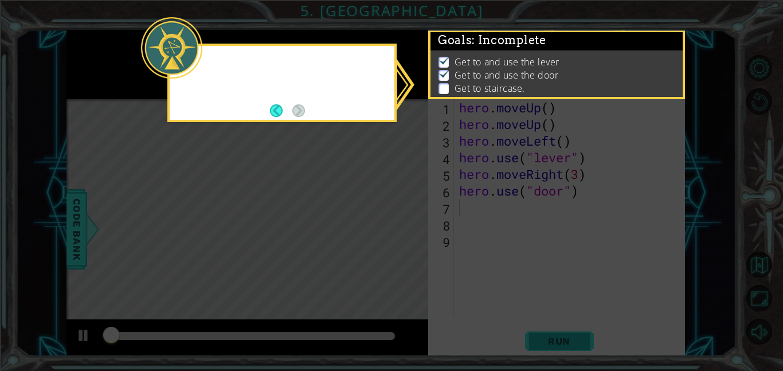
scroll to position [1, 0]
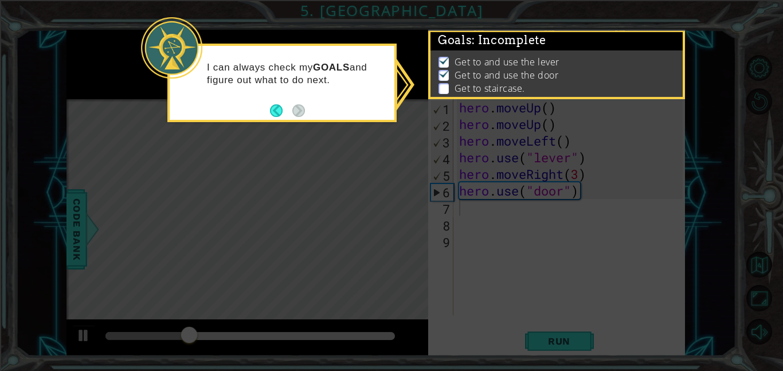
click at [366, 137] on icon at bounding box center [391, 185] width 783 height 371
click at [330, 111] on div "I can always check my GOALS and figure out what to do next." at bounding box center [281, 83] width 229 height 79
click at [476, 77] on p "Get to and use the door" at bounding box center [507, 75] width 104 height 13
click at [474, 132] on icon at bounding box center [391, 185] width 783 height 371
click at [270, 111] on button "Back" at bounding box center [281, 110] width 22 height 13
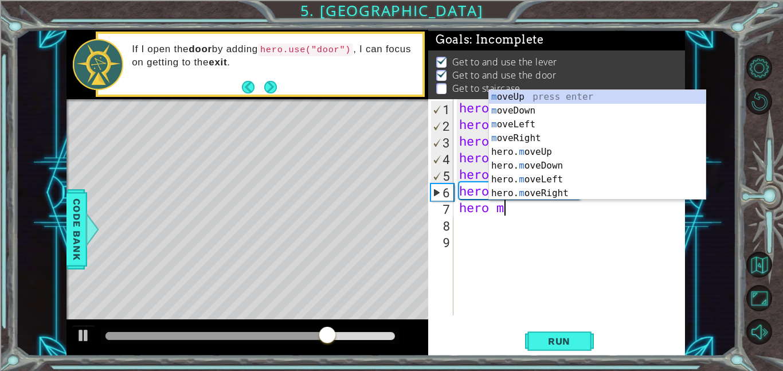
scroll to position [0, 2]
type textarea "hero mov"
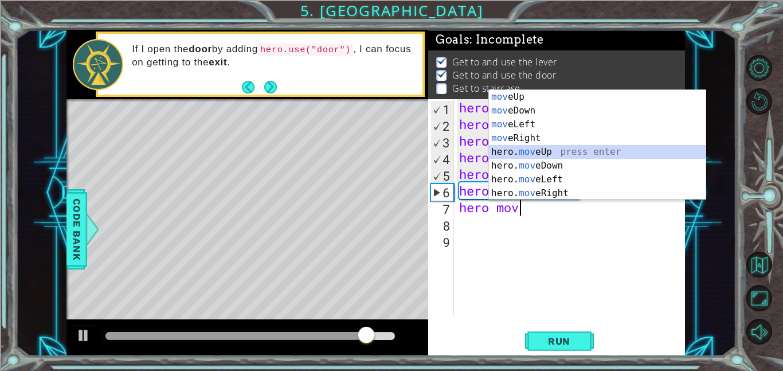
click at [534, 153] on div "mov eUp press enter mov eDown press enter mov eLeft press enter mov eRight pres…" at bounding box center [597, 159] width 217 height 138
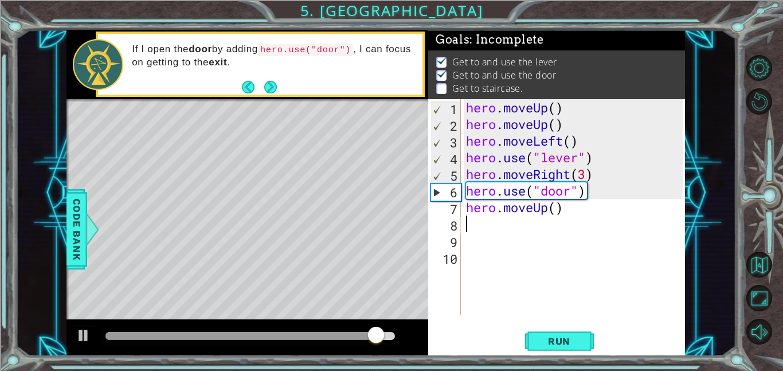
click at [557, 212] on div "hero . moveUp ( ) hero . moveUp ( ) hero . moveLeft ( ) hero . use ( "lever" ) …" at bounding box center [576, 223] width 225 height 249
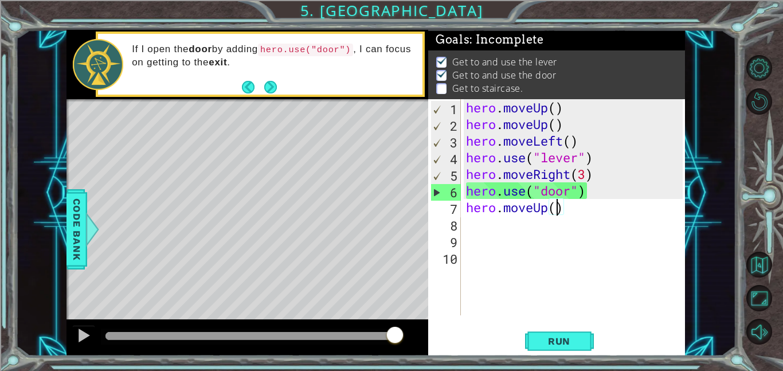
type textarea "hero.moveUp(2)"
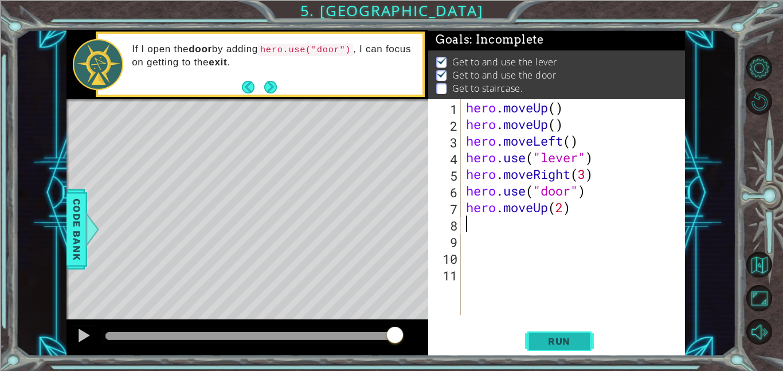
click at [576, 347] on button "Run" at bounding box center [559, 341] width 69 height 26
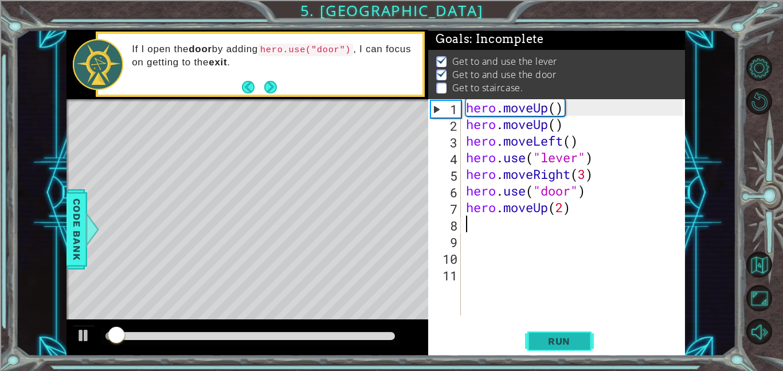
scroll to position [1, 0]
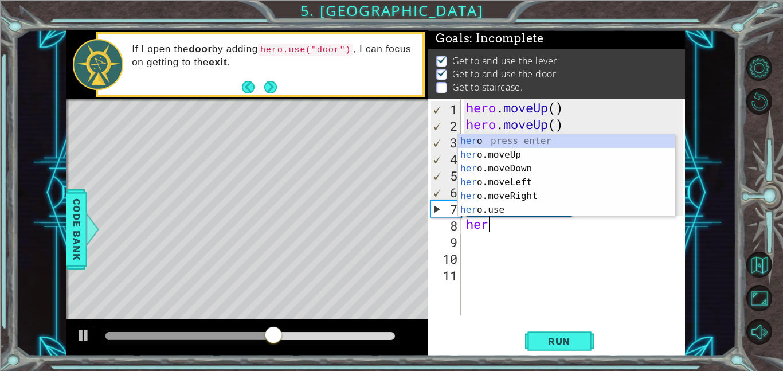
type textarea "hero"
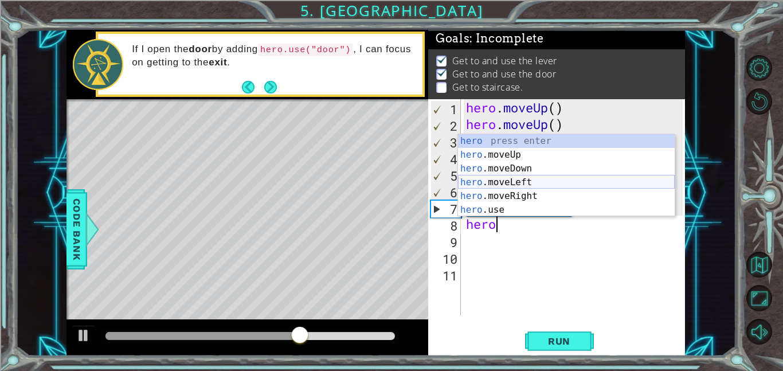
click at [482, 182] on div "hero press enter hero .moveUp press enter hero .moveDown press enter hero .move…" at bounding box center [566, 189] width 217 height 110
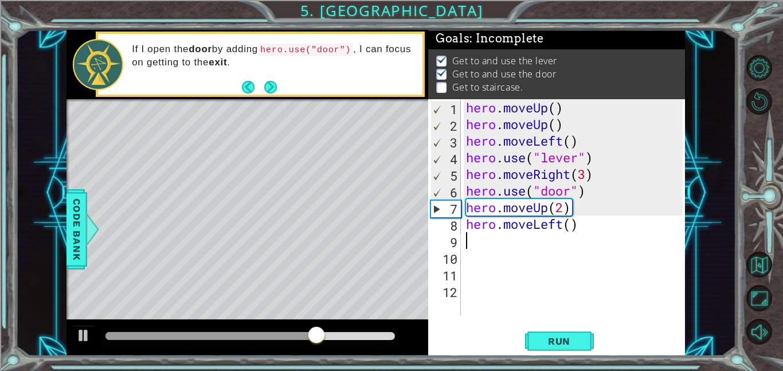
click at [573, 228] on div "hero . moveUp ( ) hero . moveUp ( ) hero . moveLeft ( ) hero . use ( "lever" ) …" at bounding box center [576, 223] width 225 height 249
type textarea "hero.moveLeft(3)"
click at [585, 343] on button "Run" at bounding box center [559, 341] width 69 height 26
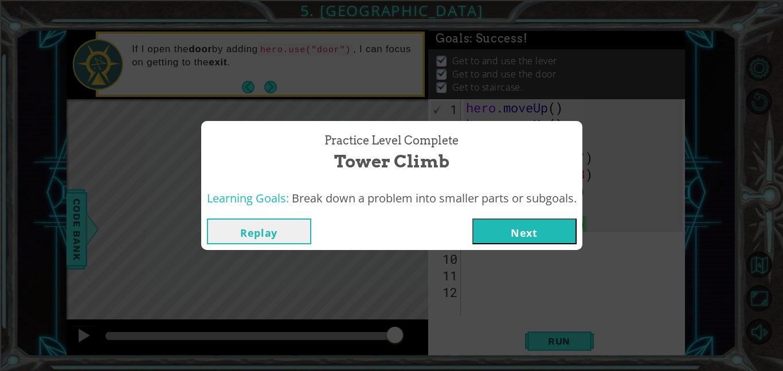
click at [506, 233] on button "Next" at bounding box center [524, 231] width 104 height 26
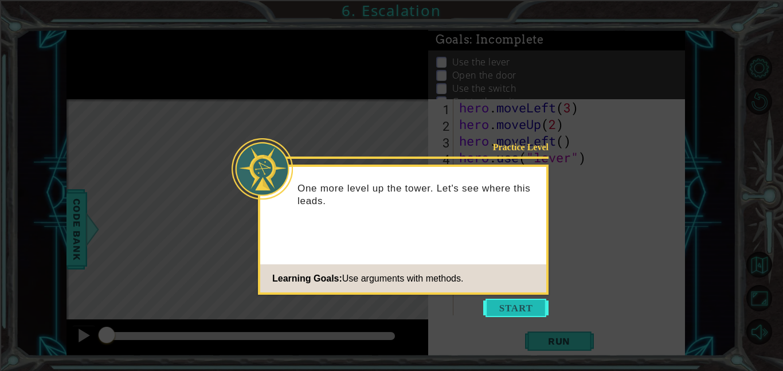
click at [523, 309] on button "Start" at bounding box center [515, 308] width 65 height 18
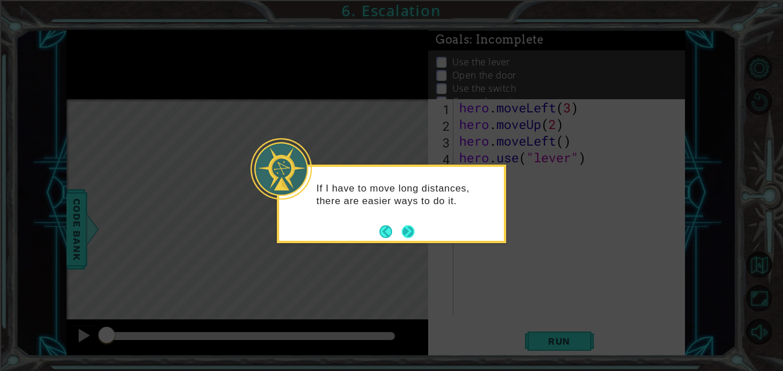
click at [411, 234] on button "Next" at bounding box center [408, 232] width 14 height 14
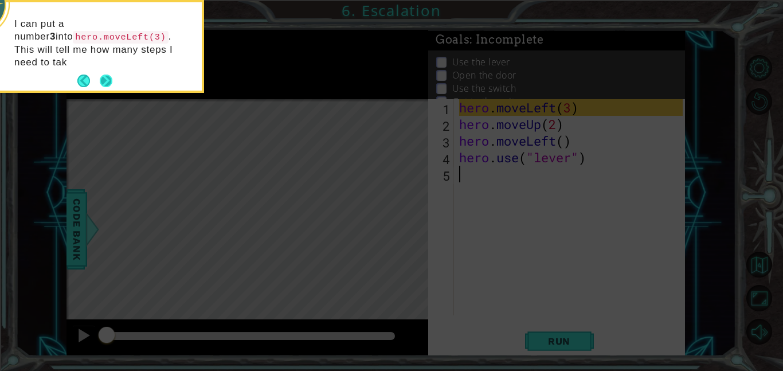
click at [104, 74] on button "Next" at bounding box center [106, 81] width 14 height 14
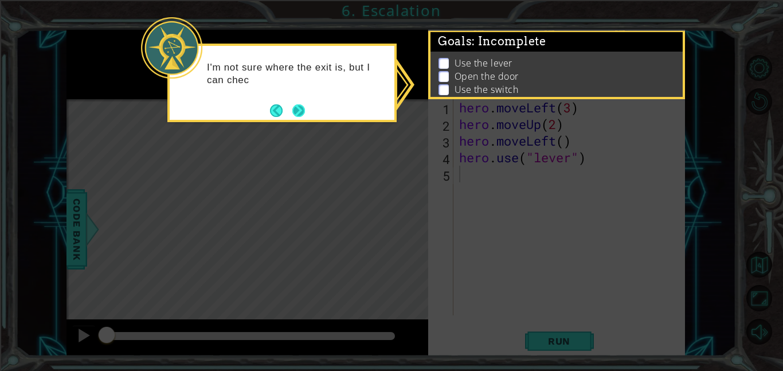
click at [297, 107] on button "Next" at bounding box center [298, 110] width 13 height 13
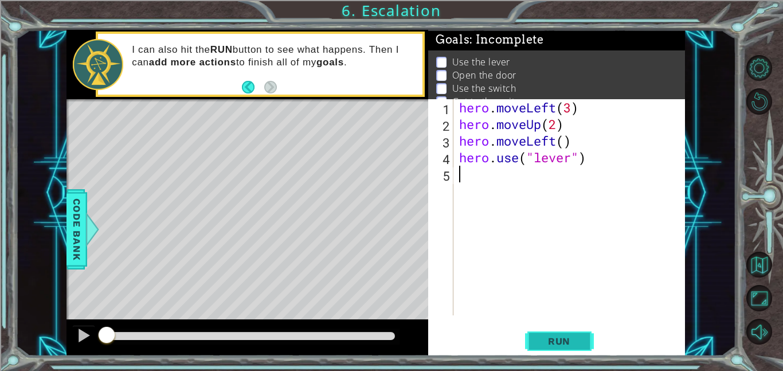
click at [547, 343] on span "Run" at bounding box center [559, 340] width 45 height 11
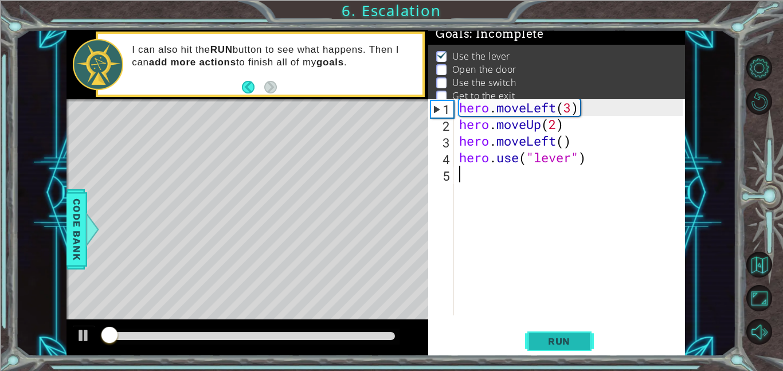
scroll to position [7, 0]
